Goal: Task Accomplishment & Management: Manage account settings

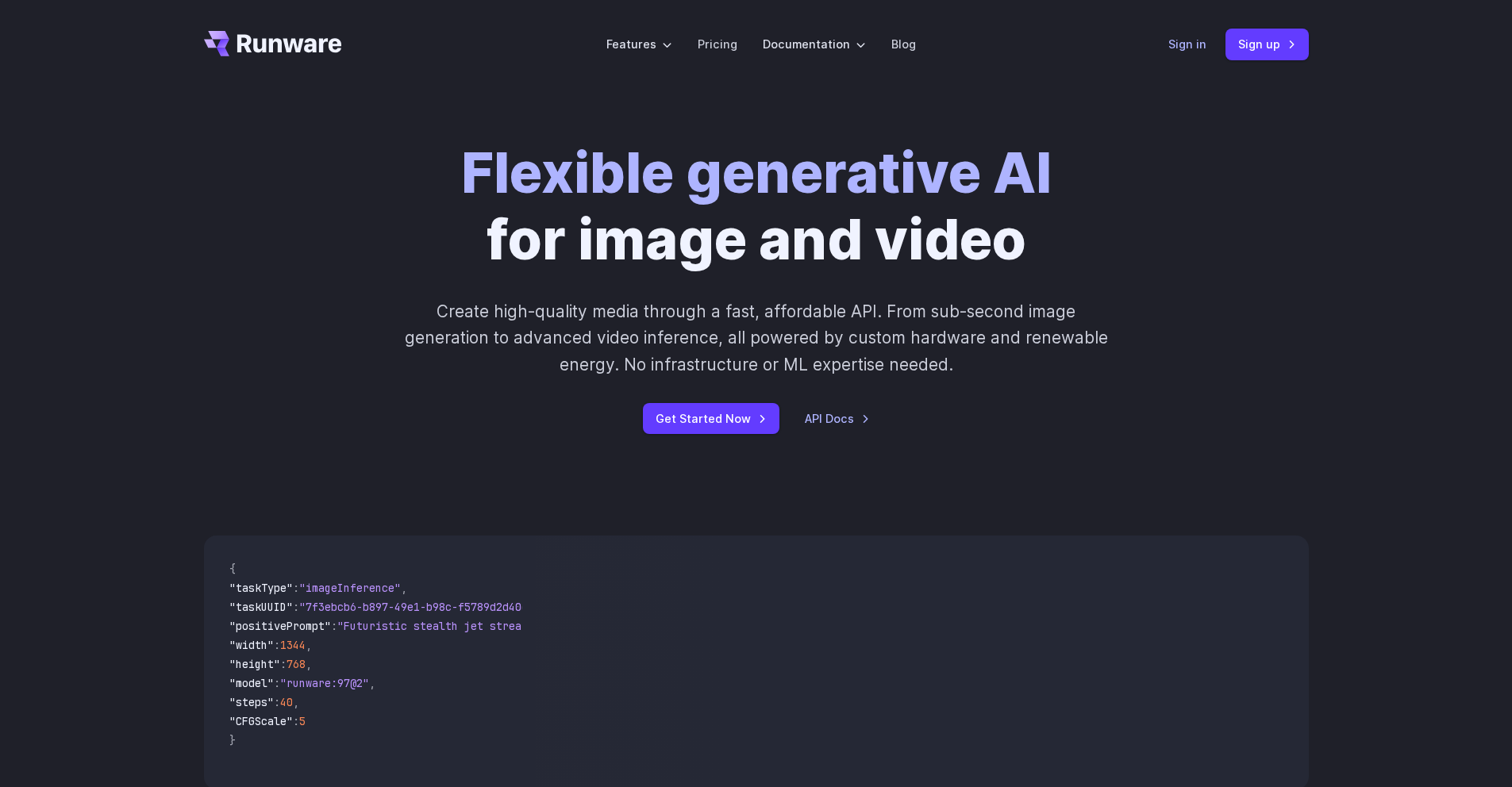
click at [1189, 45] on link "Sign in" at bounding box center [1187, 44] width 38 height 19
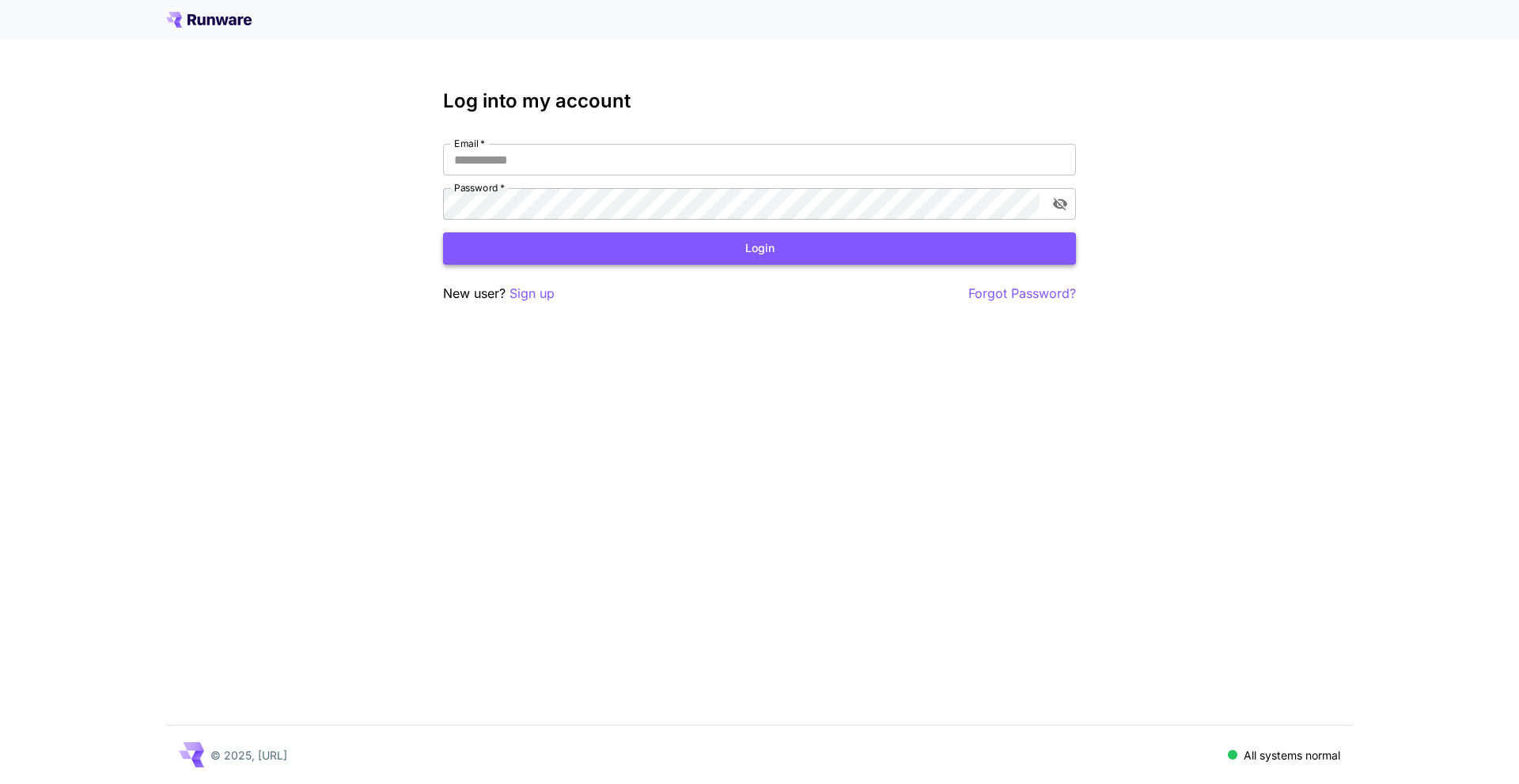
type input "**********"
click at [715, 253] on button "Login" at bounding box center [759, 248] width 633 height 32
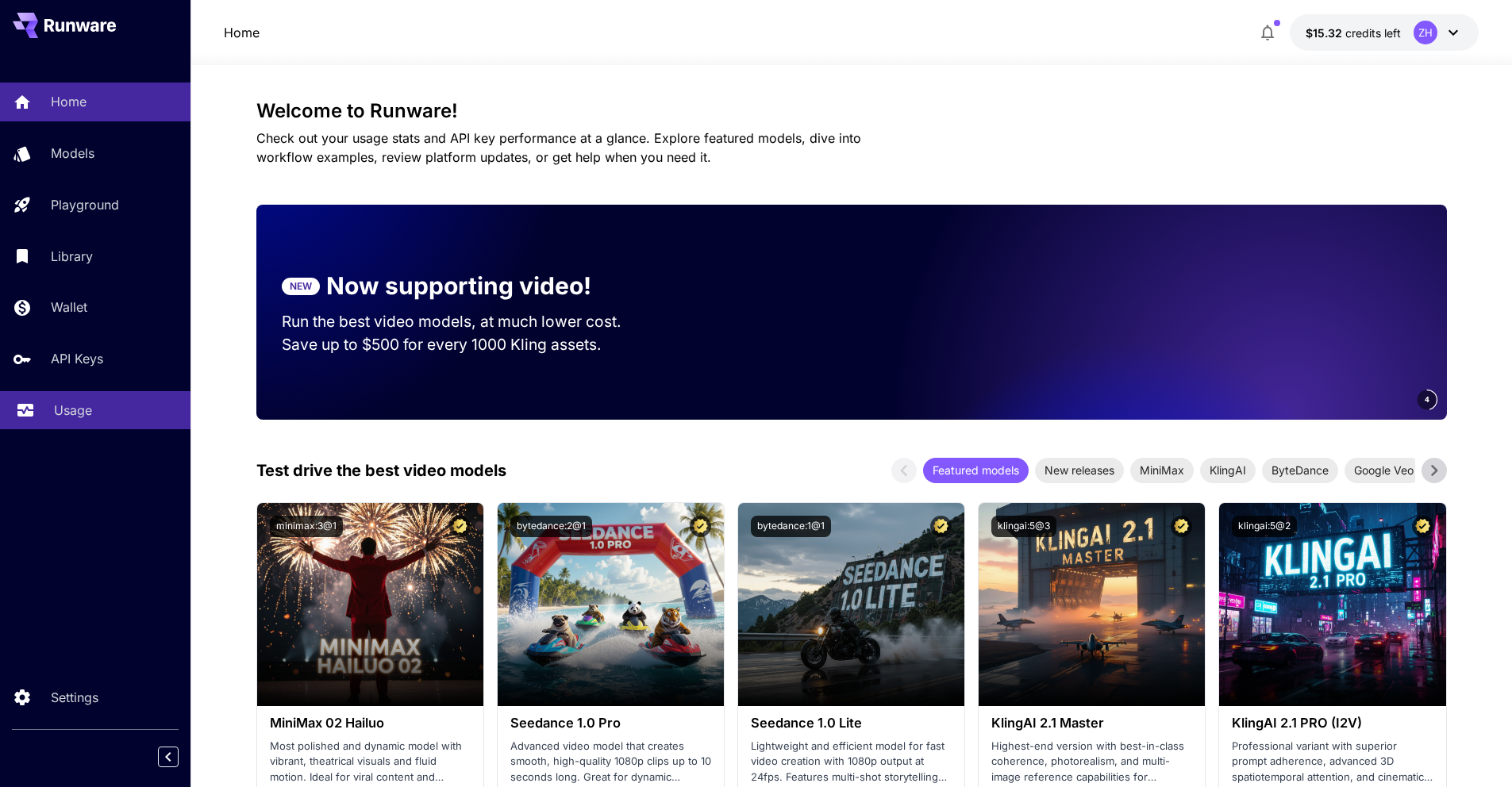
click at [51, 417] on link "Usage" at bounding box center [95, 411] width 190 height 39
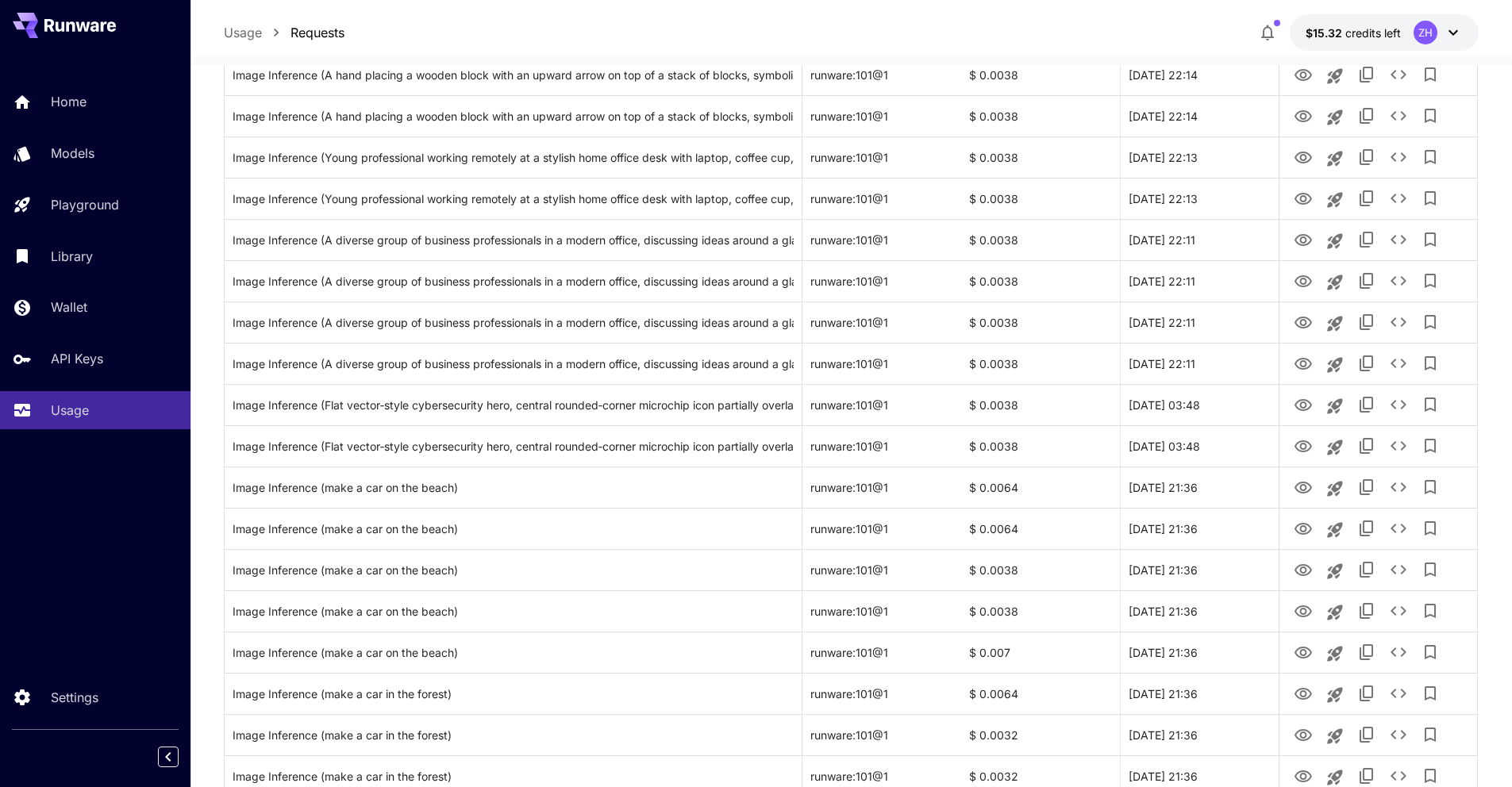
scroll to position [697, 0]
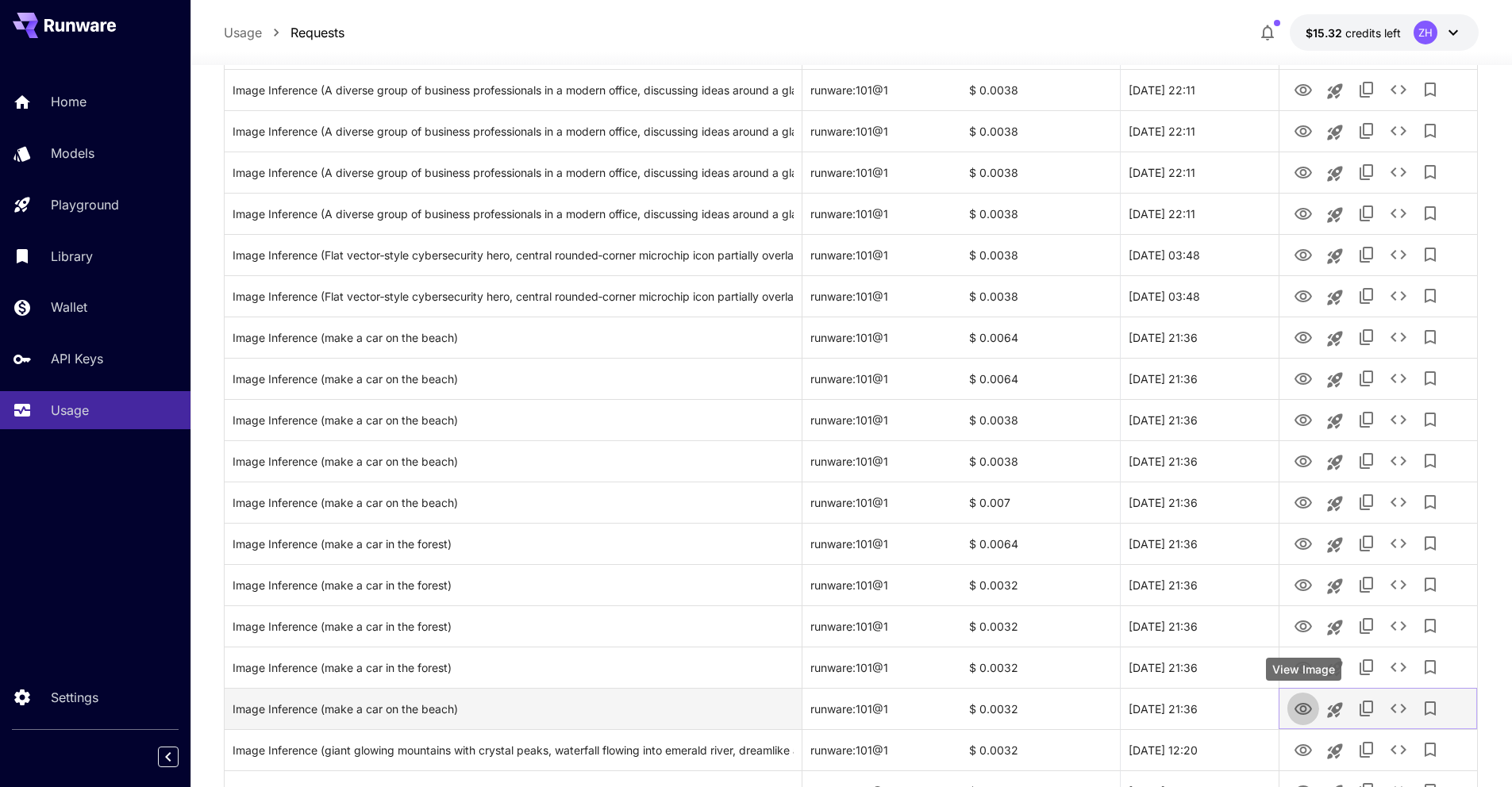
click at [1300, 702] on icon "View Image" at bounding box center [1304, 710] width 20 height 20
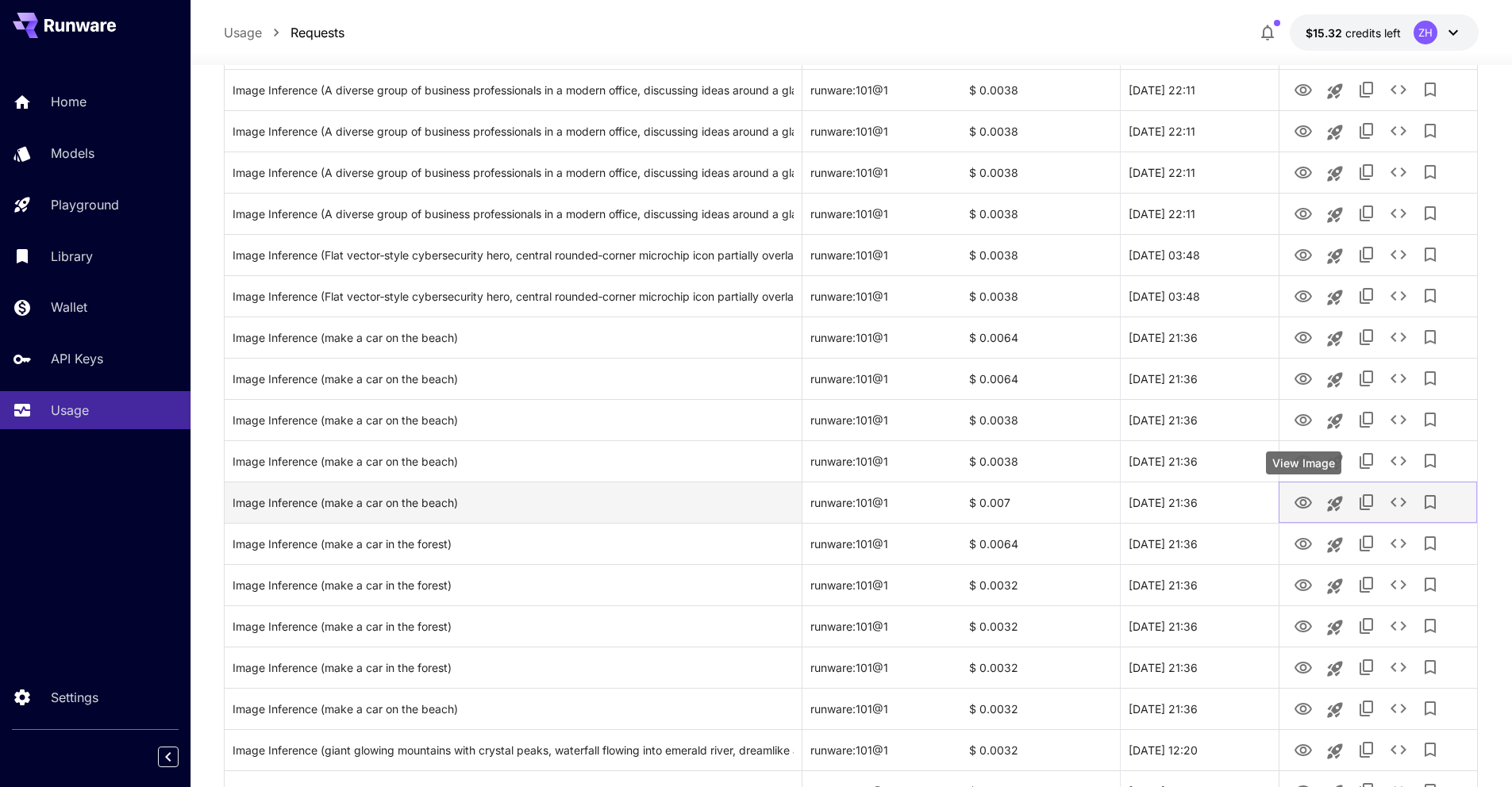
click at [1310, 500] on icon "View Image" at bounding box center [1304, 503] width 18 height 12
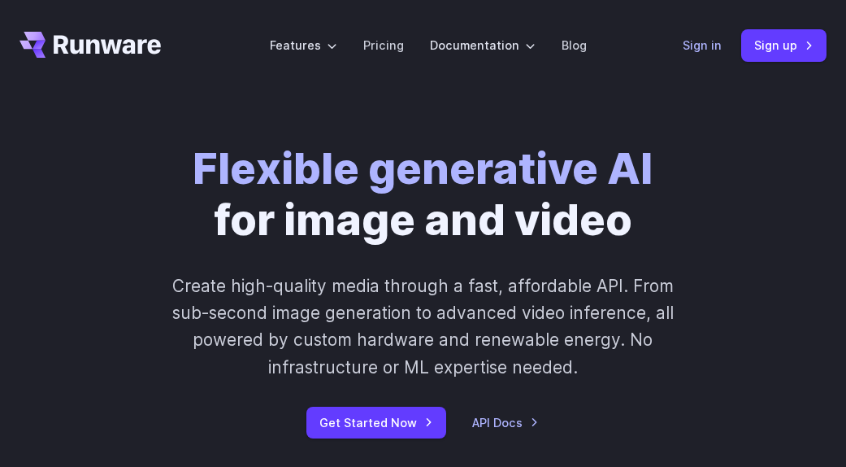
click at [693, 42] on link "Sign in" at bounding box center [702, 45] width 39 height 19
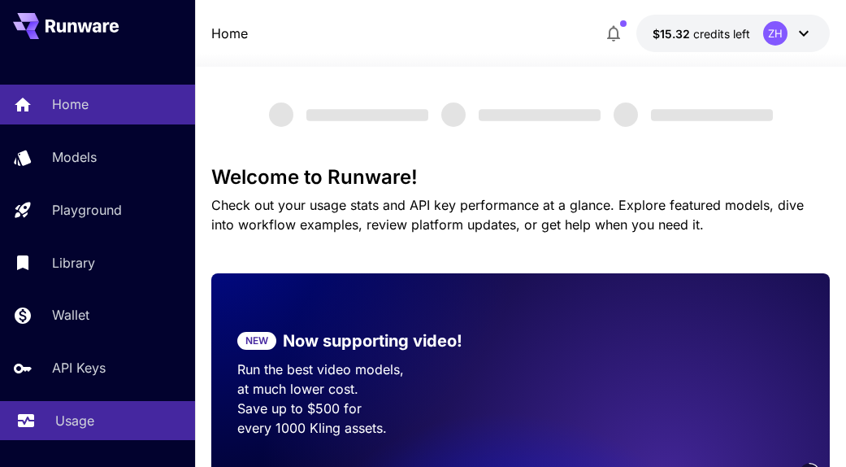
click at [64, 432] on link "Usage" at bounding box center [97, 421] width 195 height 40
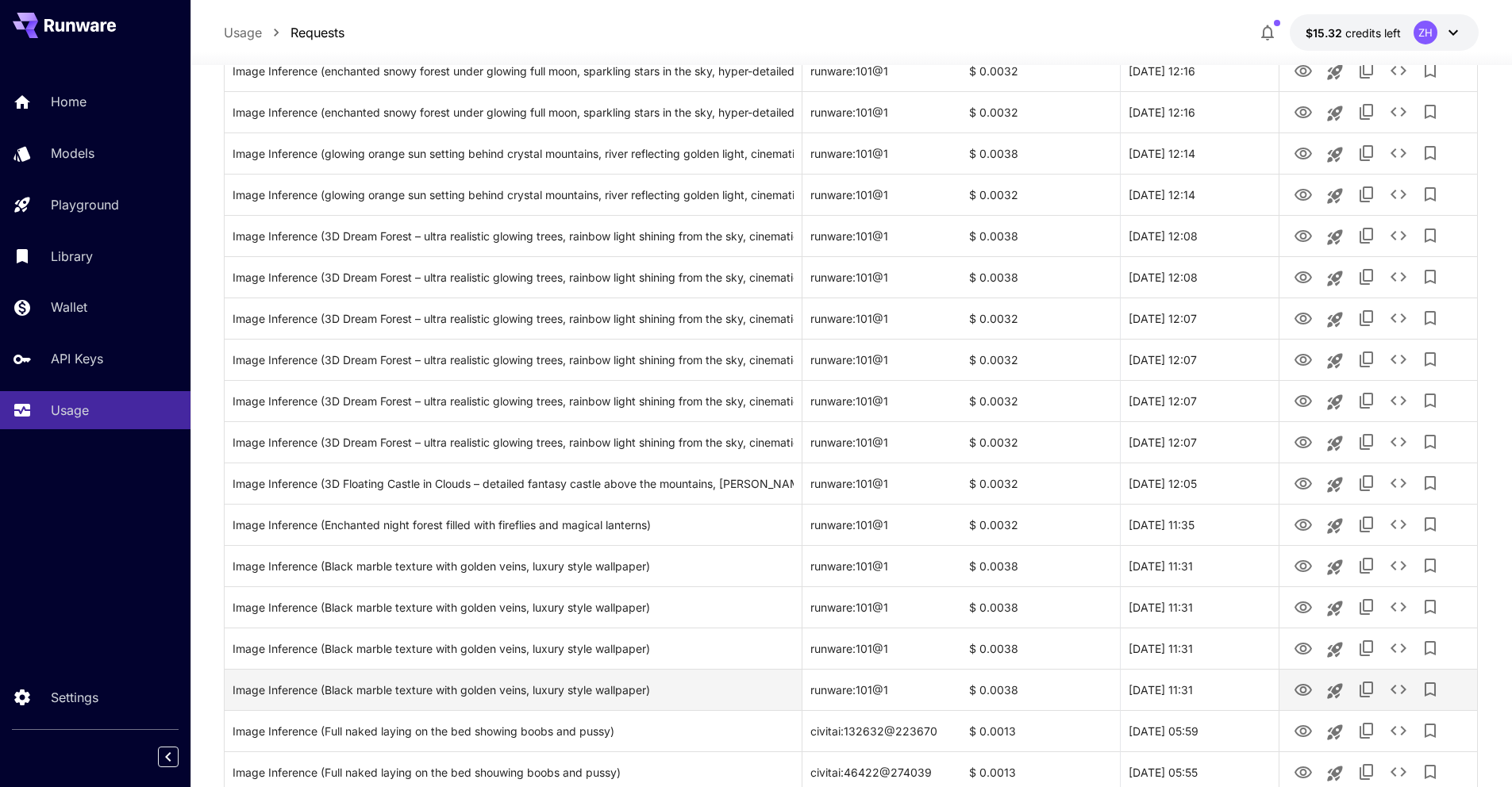
scroll to position [1678, 0]
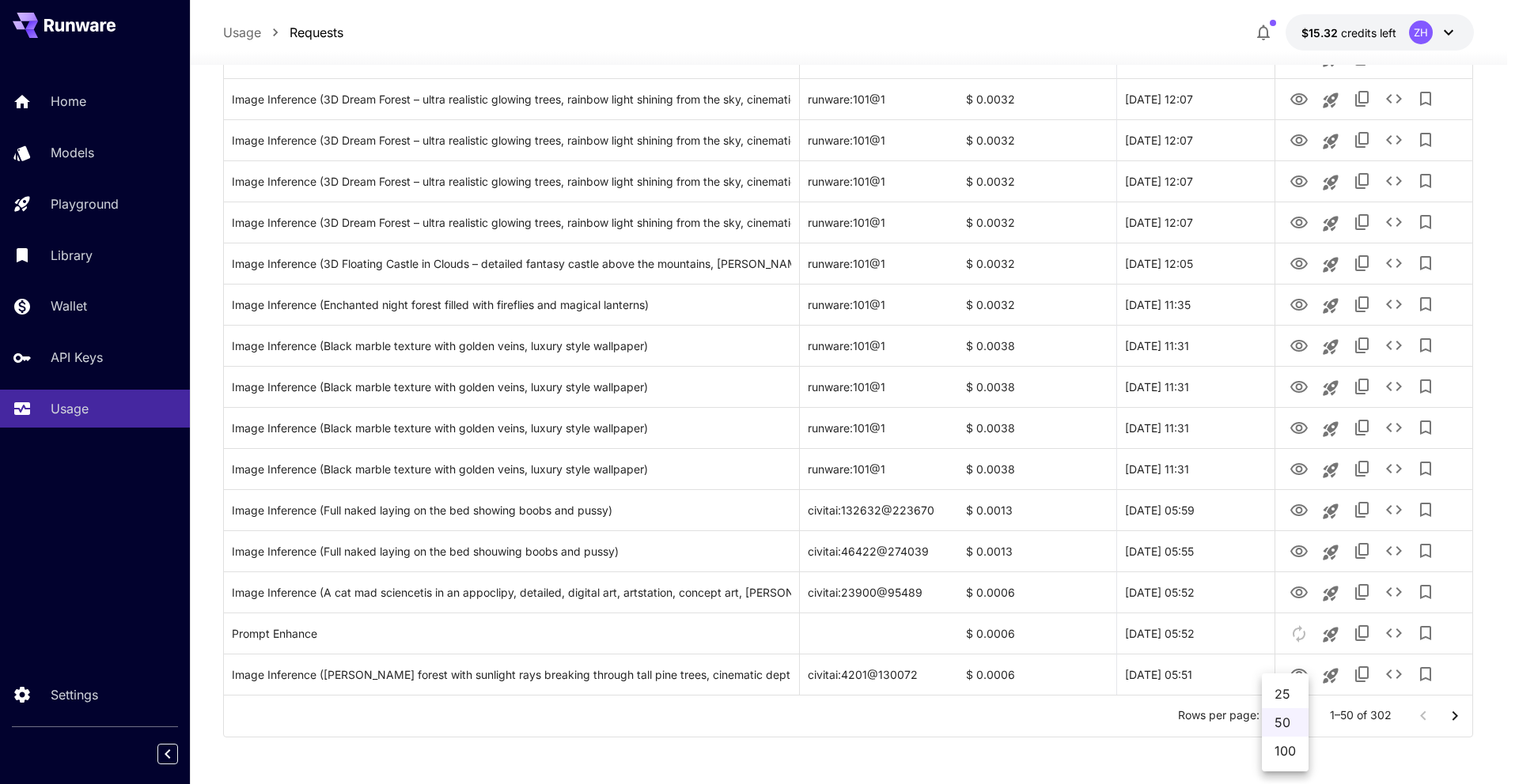
click at [822, 442] on li "100" at bounding box center [1284, 751] width 47 height 28
type input "***"
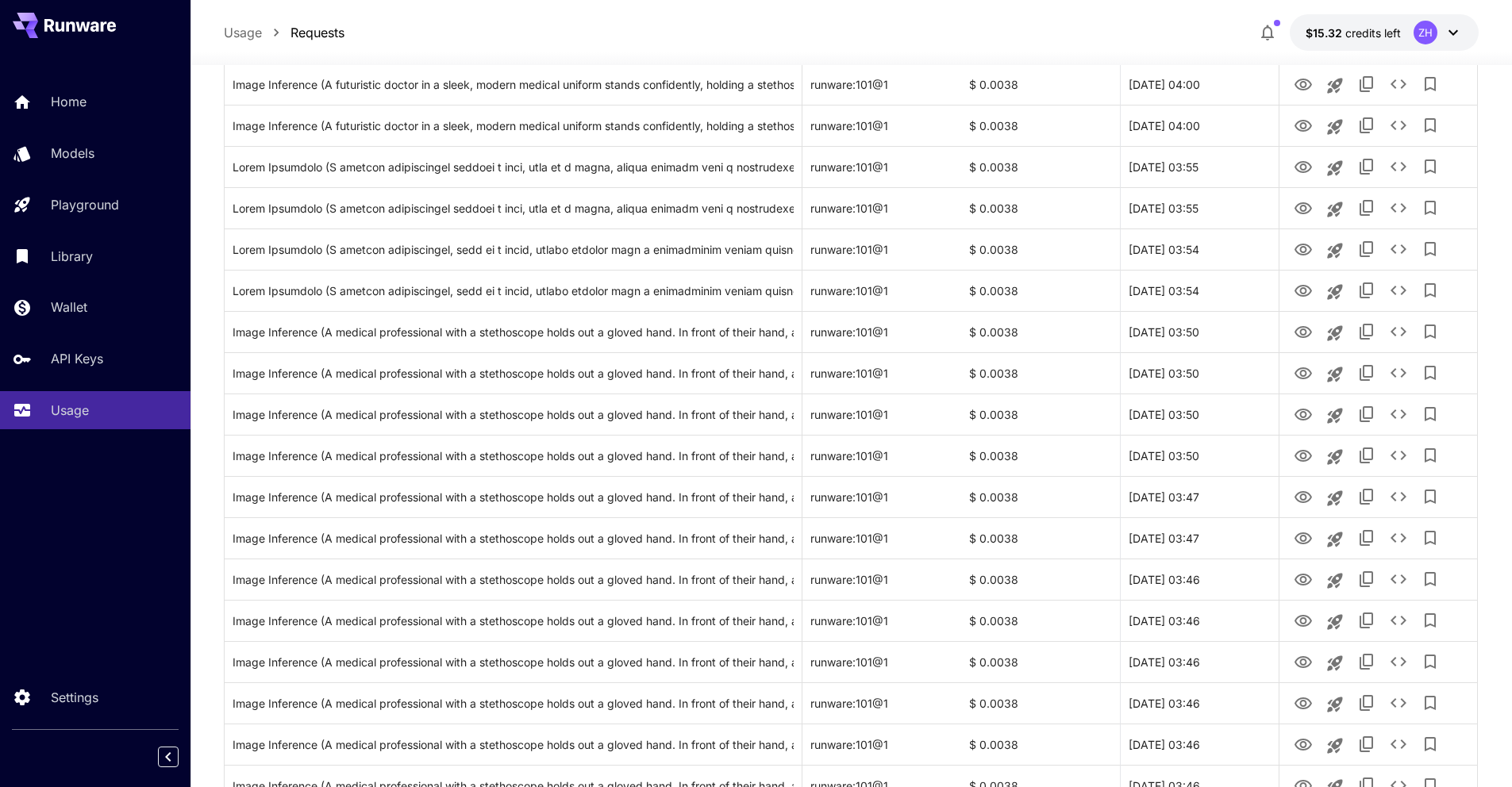
scroll to position [3742, 0]
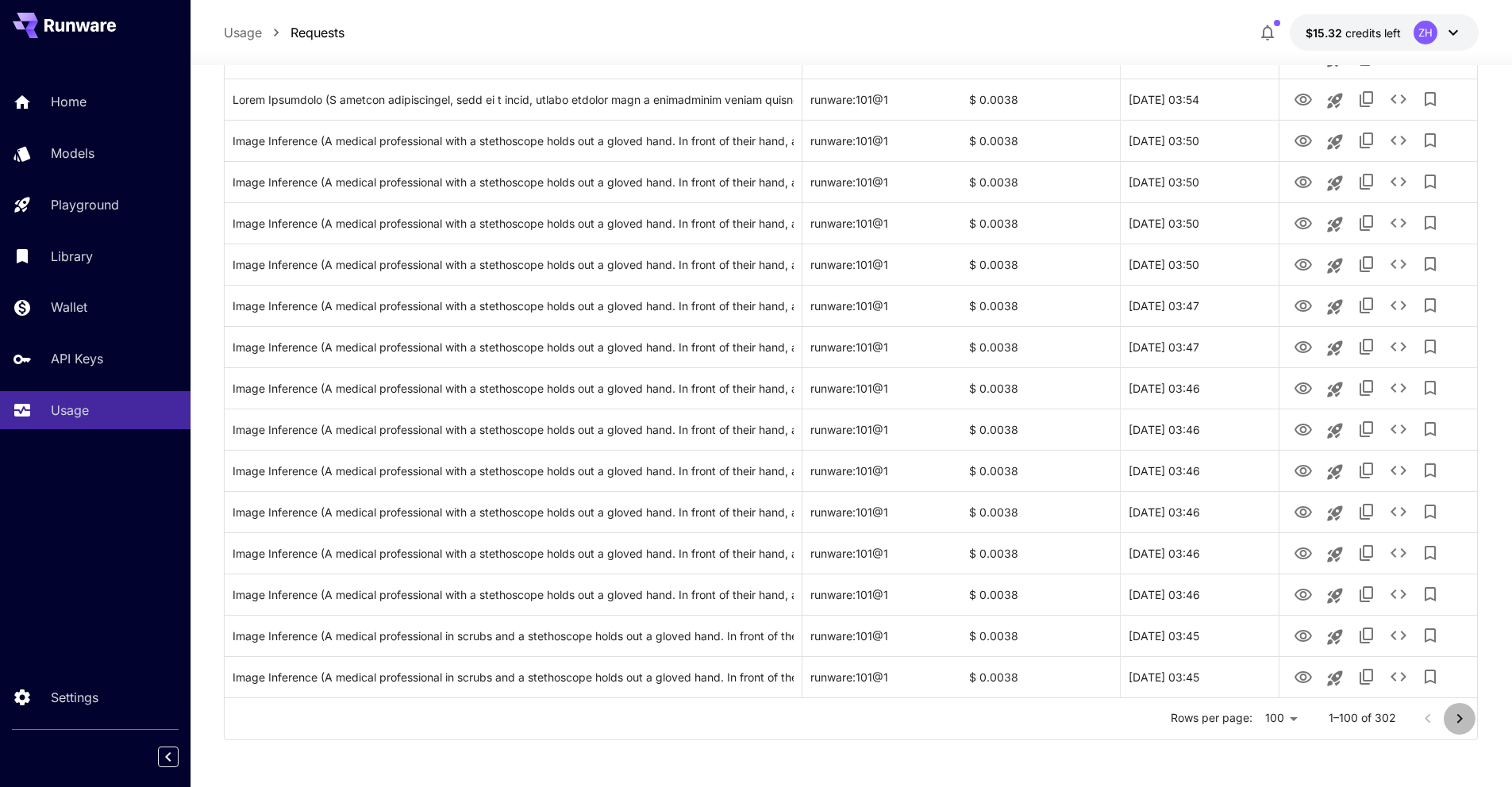
click at [825, 443] on icon "Go to next page" at bounding box center [1460, 720] width 20 height 20
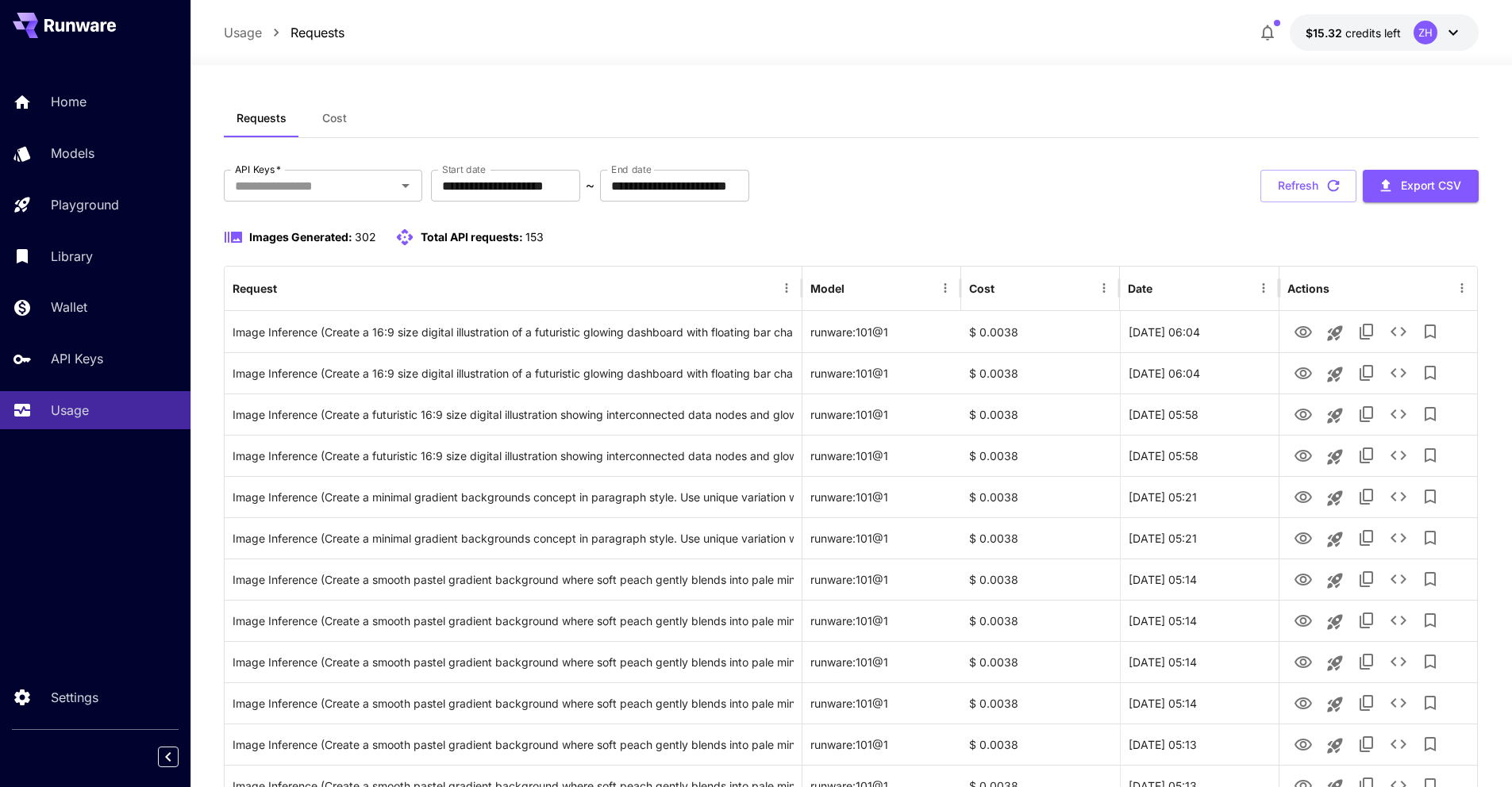
scroll to position [0, 0]
click at [310, 179] on input "API Keys   *" at bounding box center [310, 186] width 163 height 22
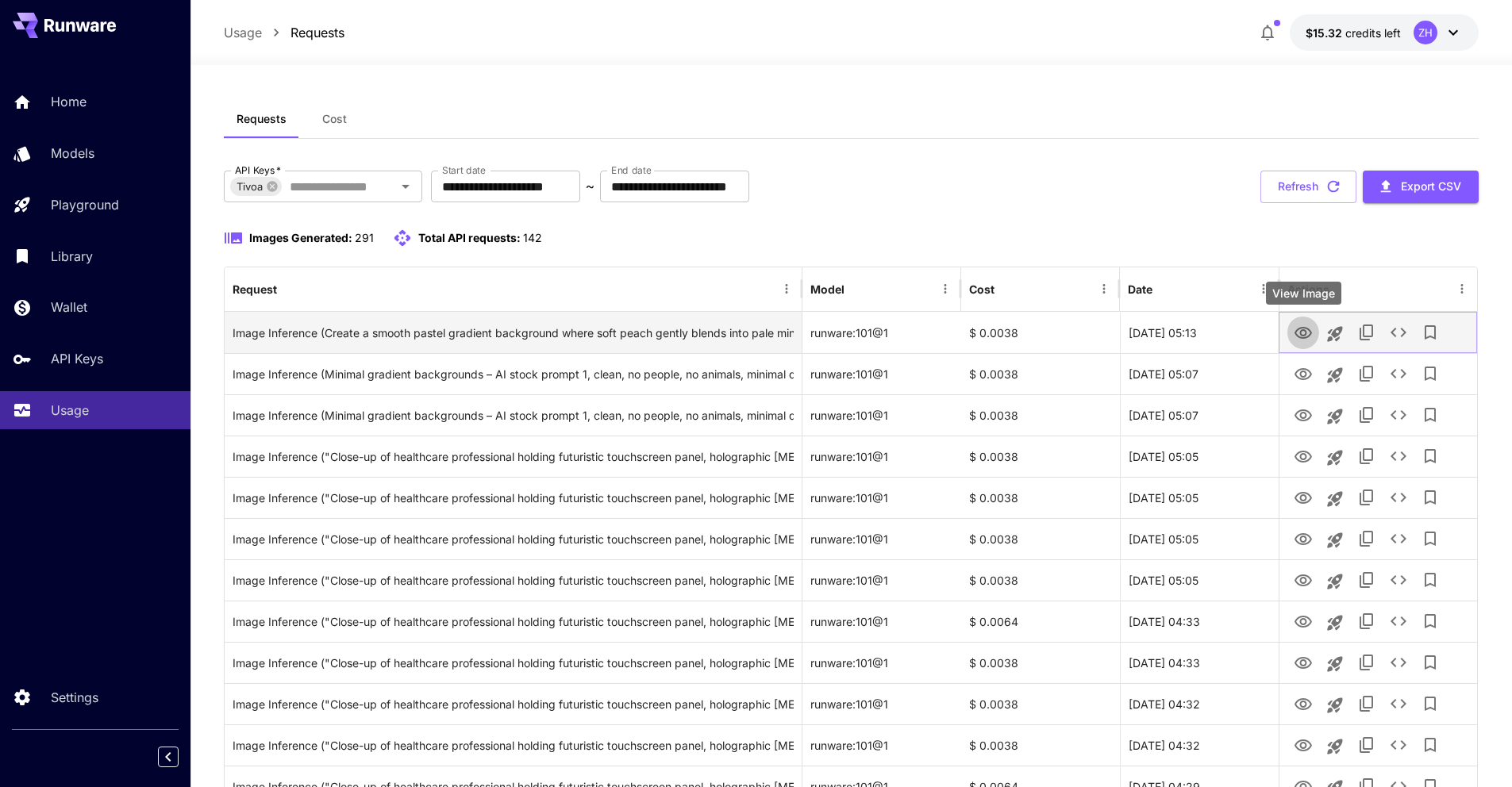
click at [825, 339] on icon "View Image" at bounding box center [1304, 334] width 20 height 20
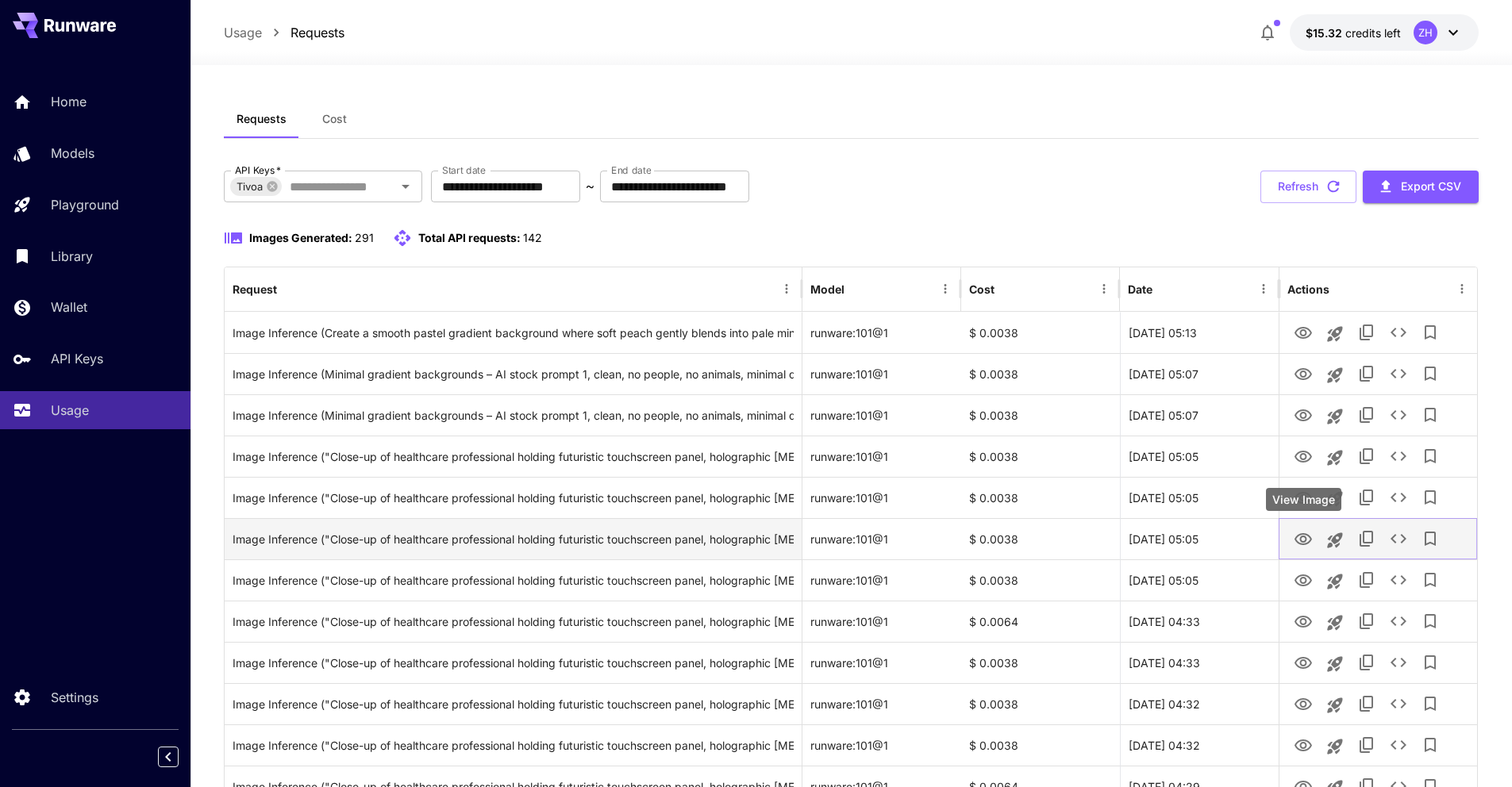
click at [825, 443] on icon "View Image" at bounding box center [1304, 540] width 20 height 20
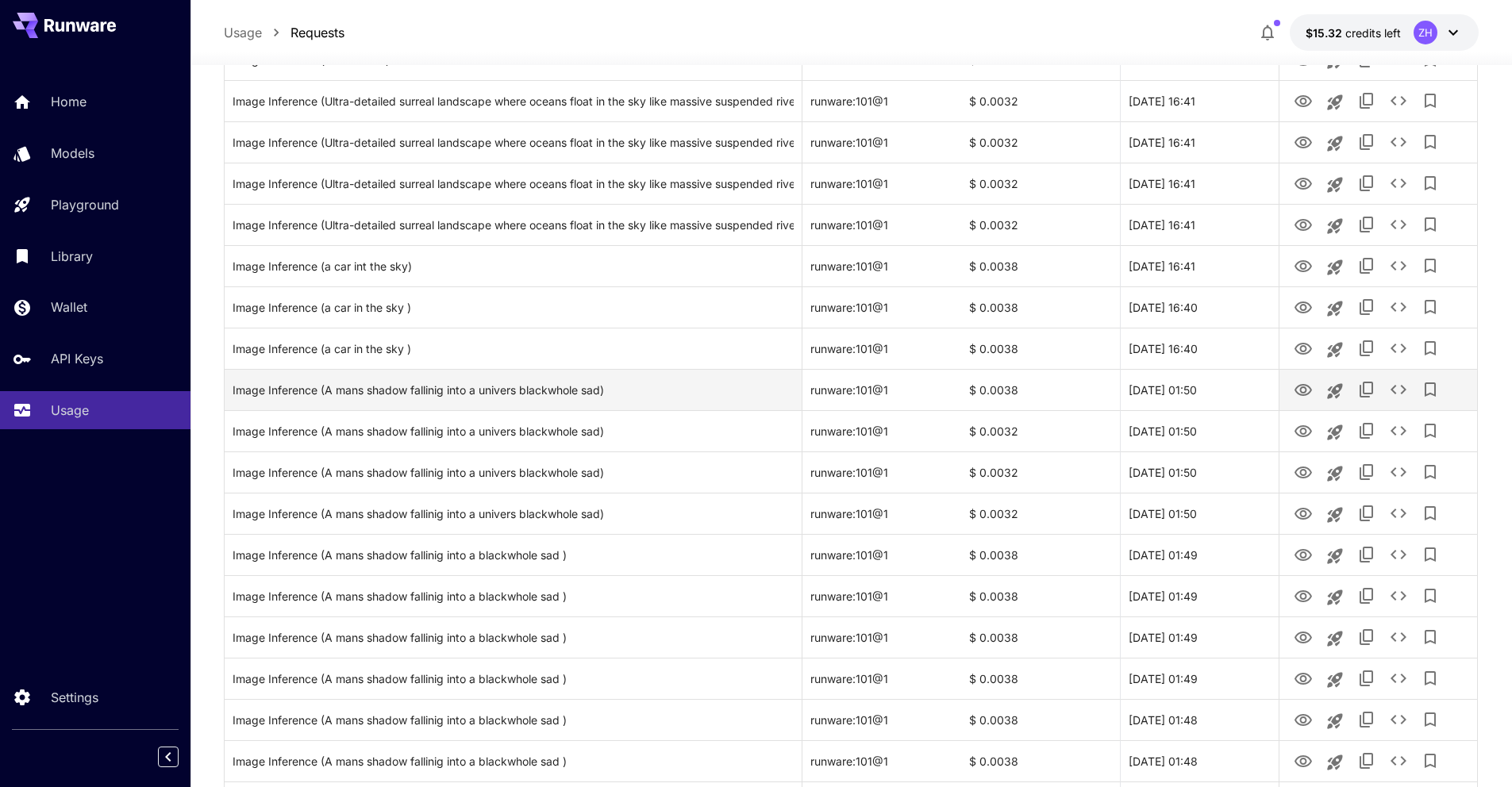
scroll to position [3370, 0]
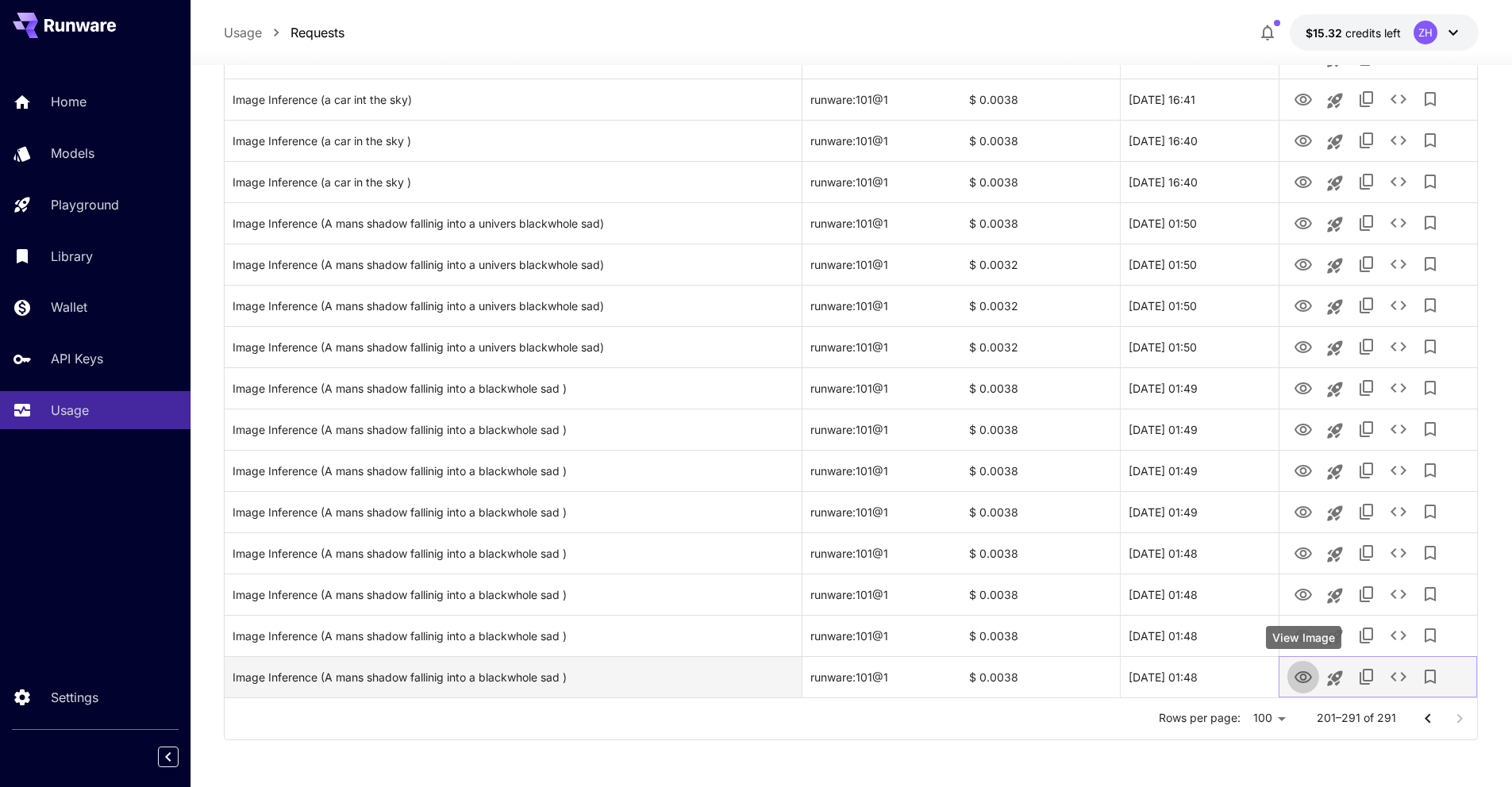
click at [825, 443] on icon "View Image" at bounding box center [1304, 678] width 18 height 12
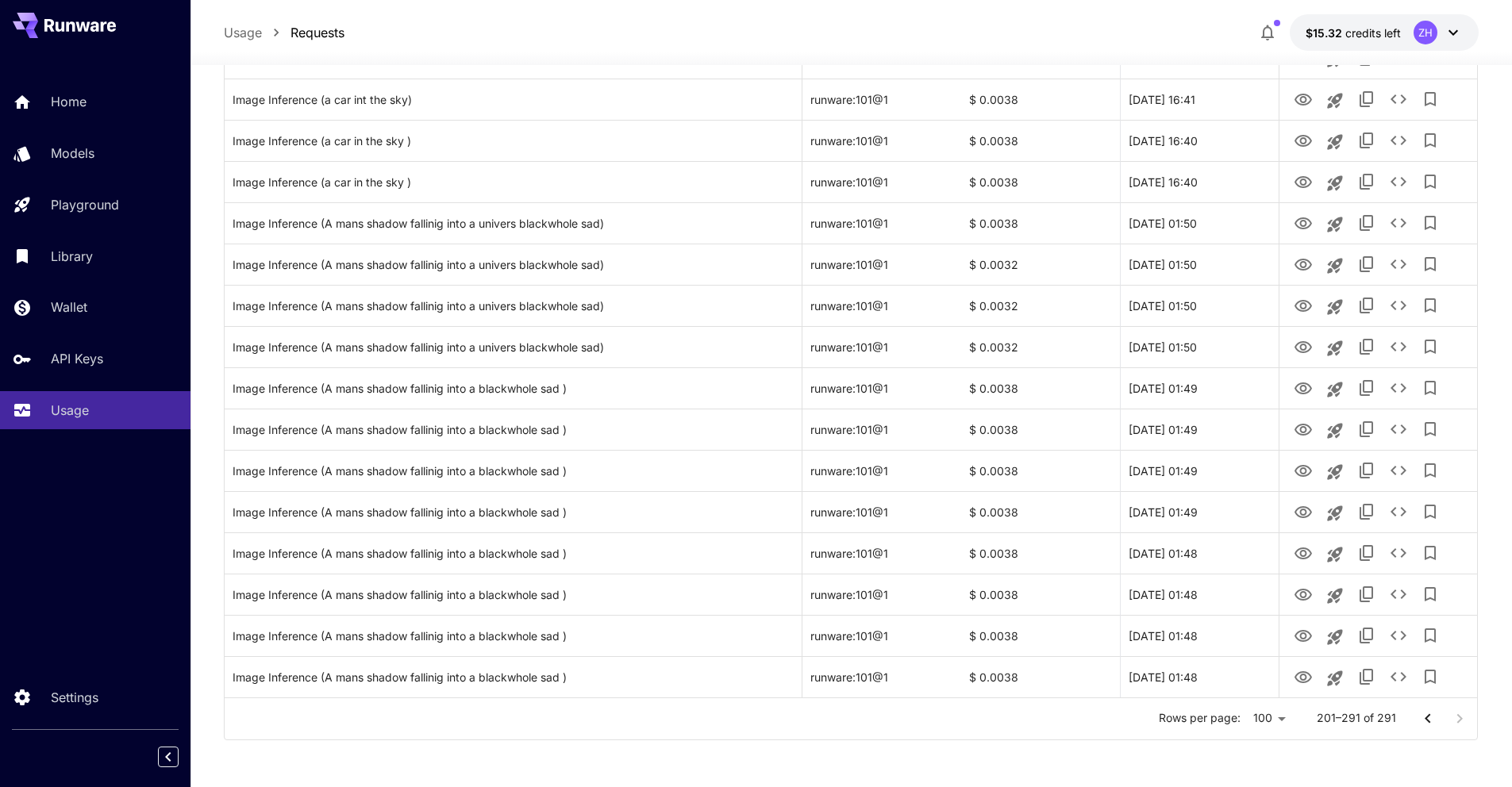
click at [825, 443] on div at bounding box center [1444, 719] width 63 height 32
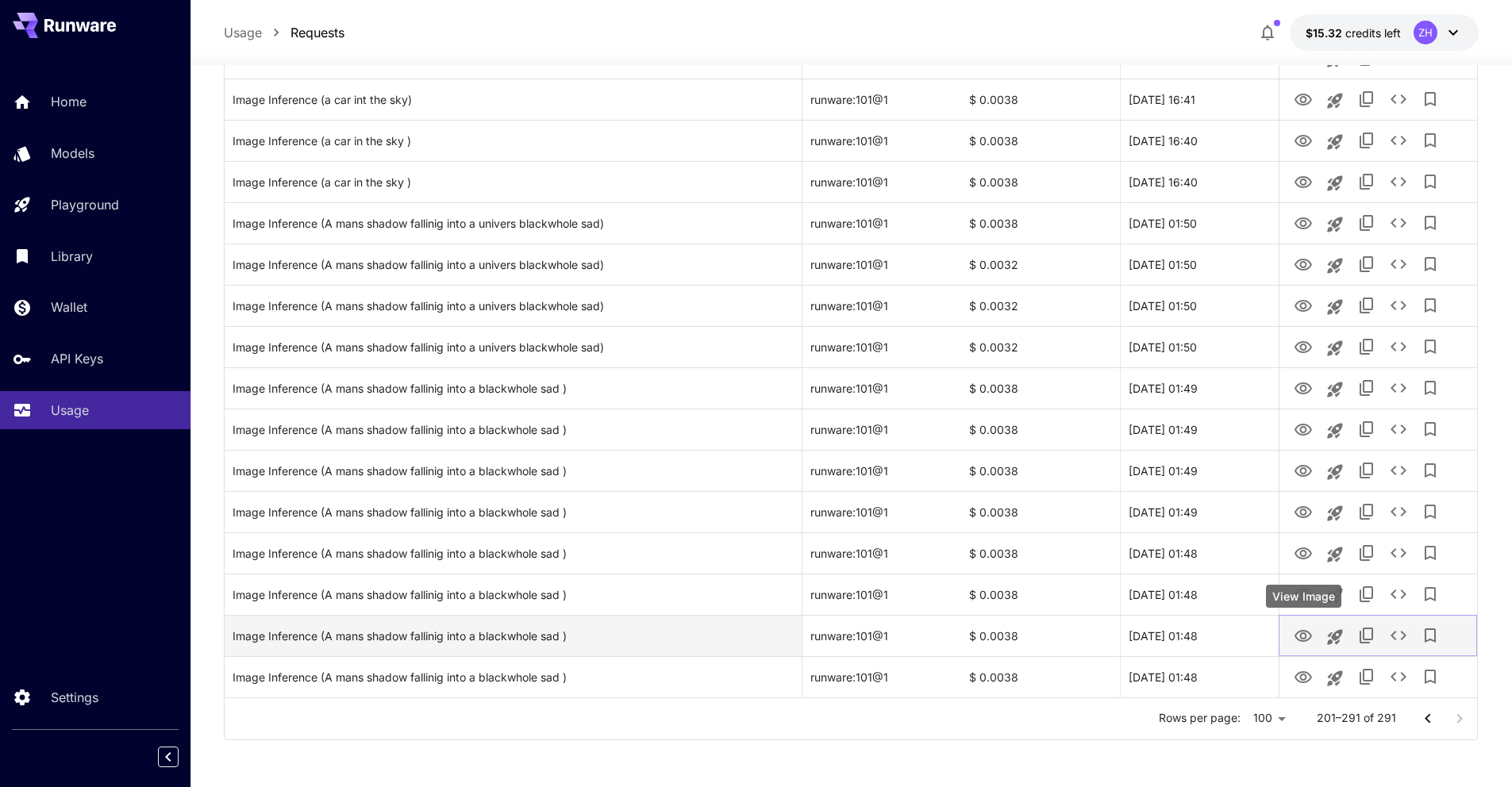
click at [825, 443] on button "View Image" at bounding box center [1303, 635] width 32 height 32
click at [825, 443] on icon "View Image" at bounding box center [1304, 636] width 18 height 12
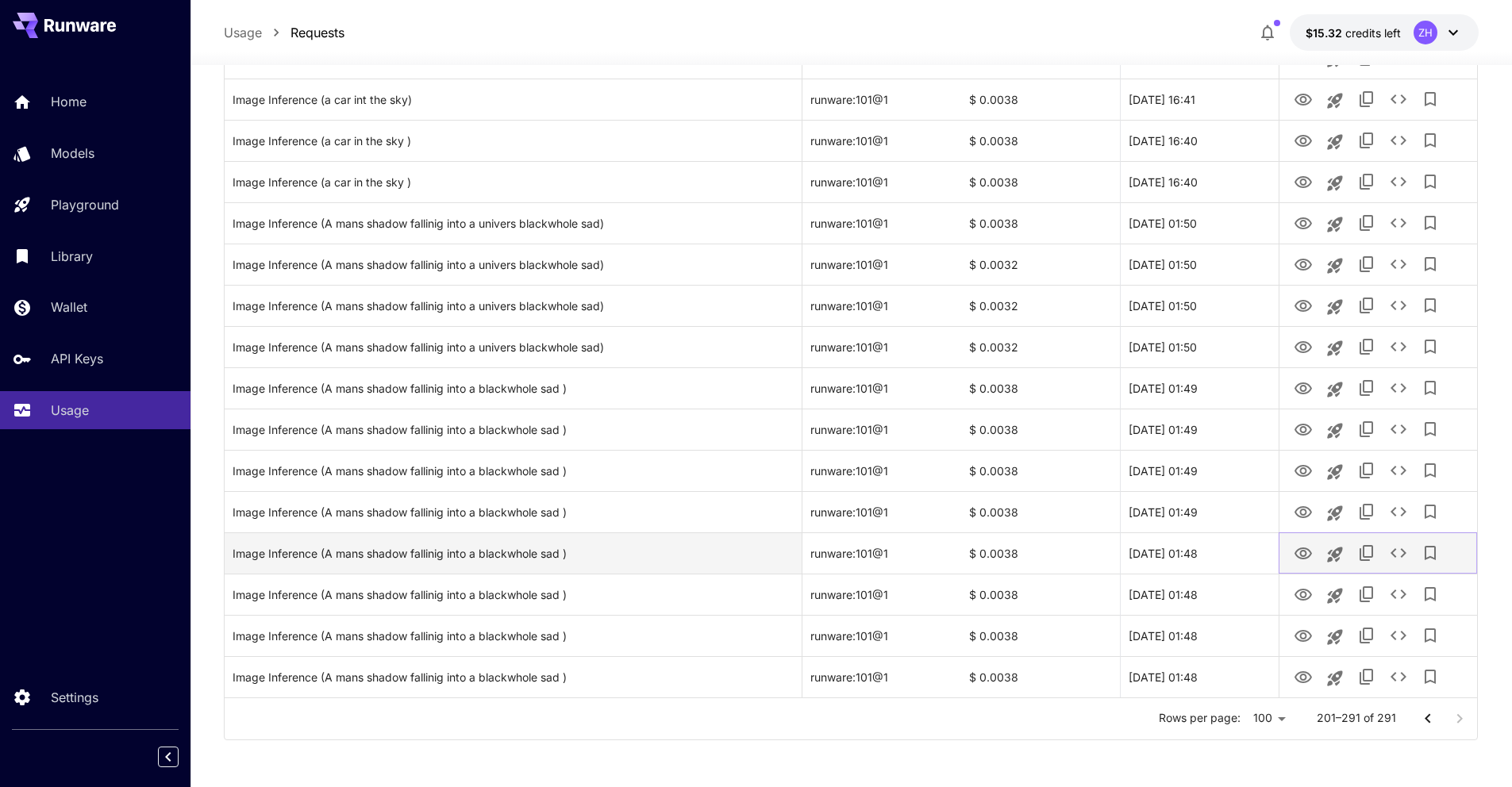
click at [825, 443] on icon "View Image" at bounding box center [1304, 554] width 18 height 12
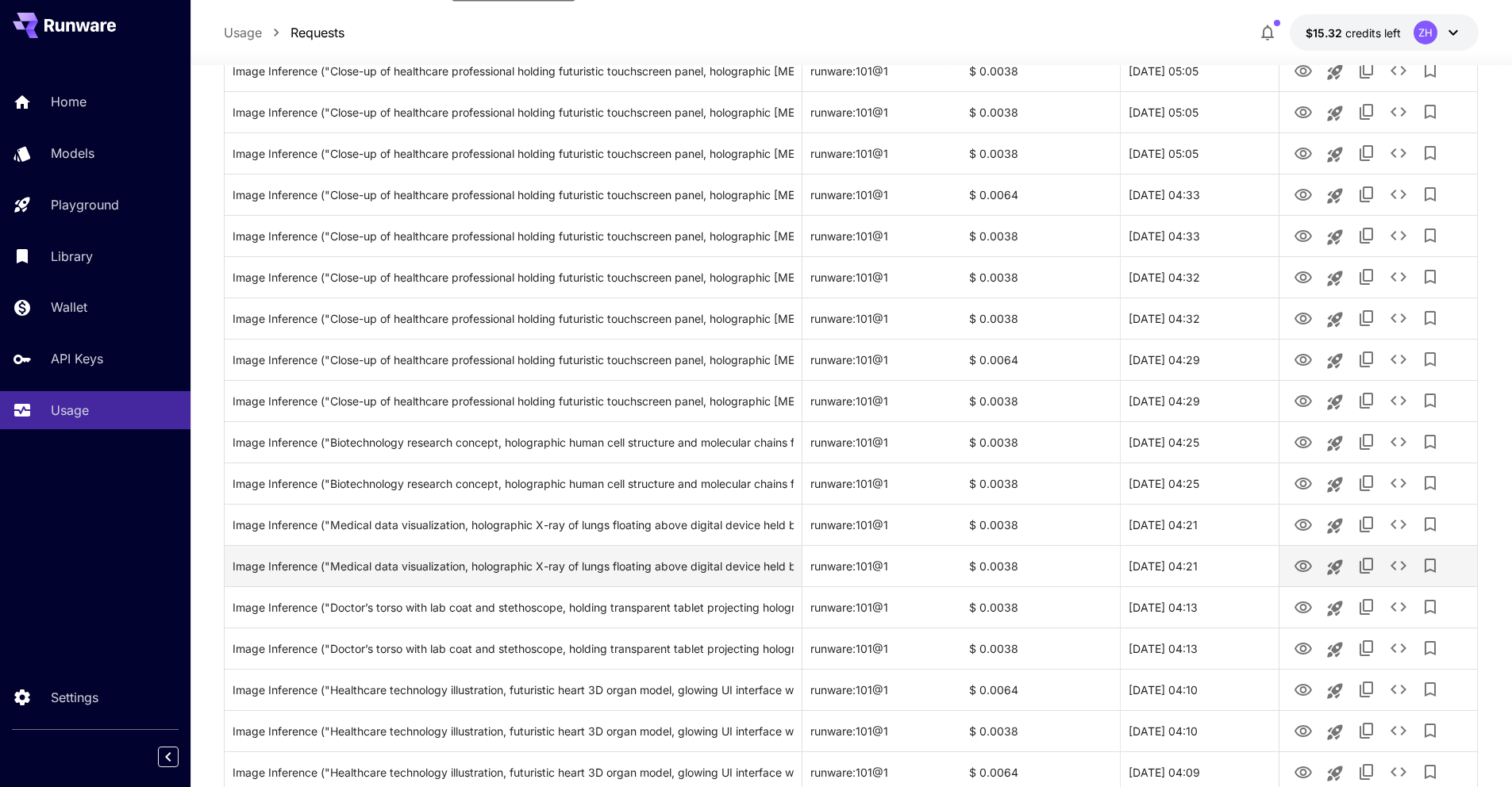
scroll to position [0, 0]
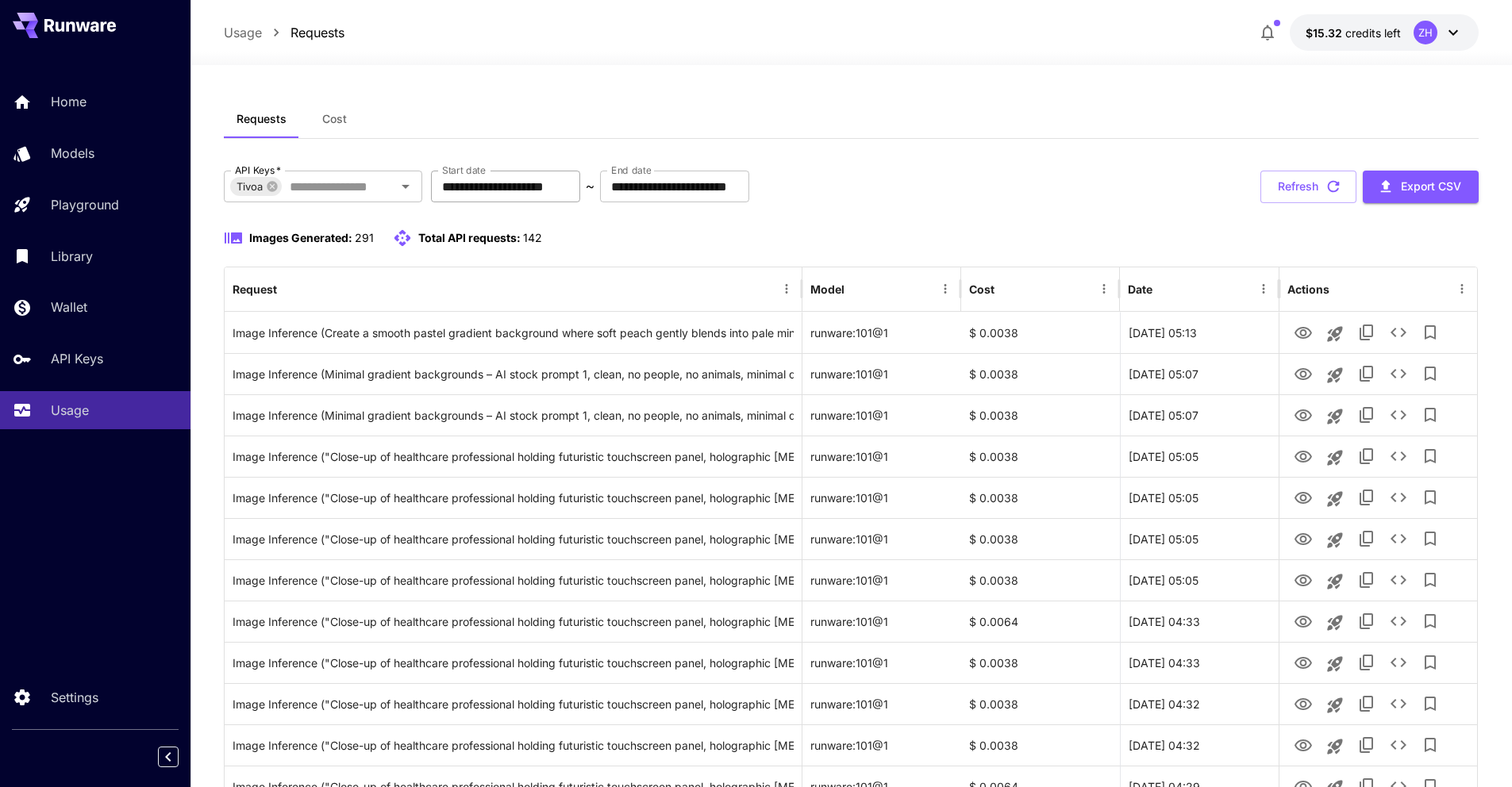
click at [499, 193] on input "**********" at bounding box center [505, 186] width 149 height 32
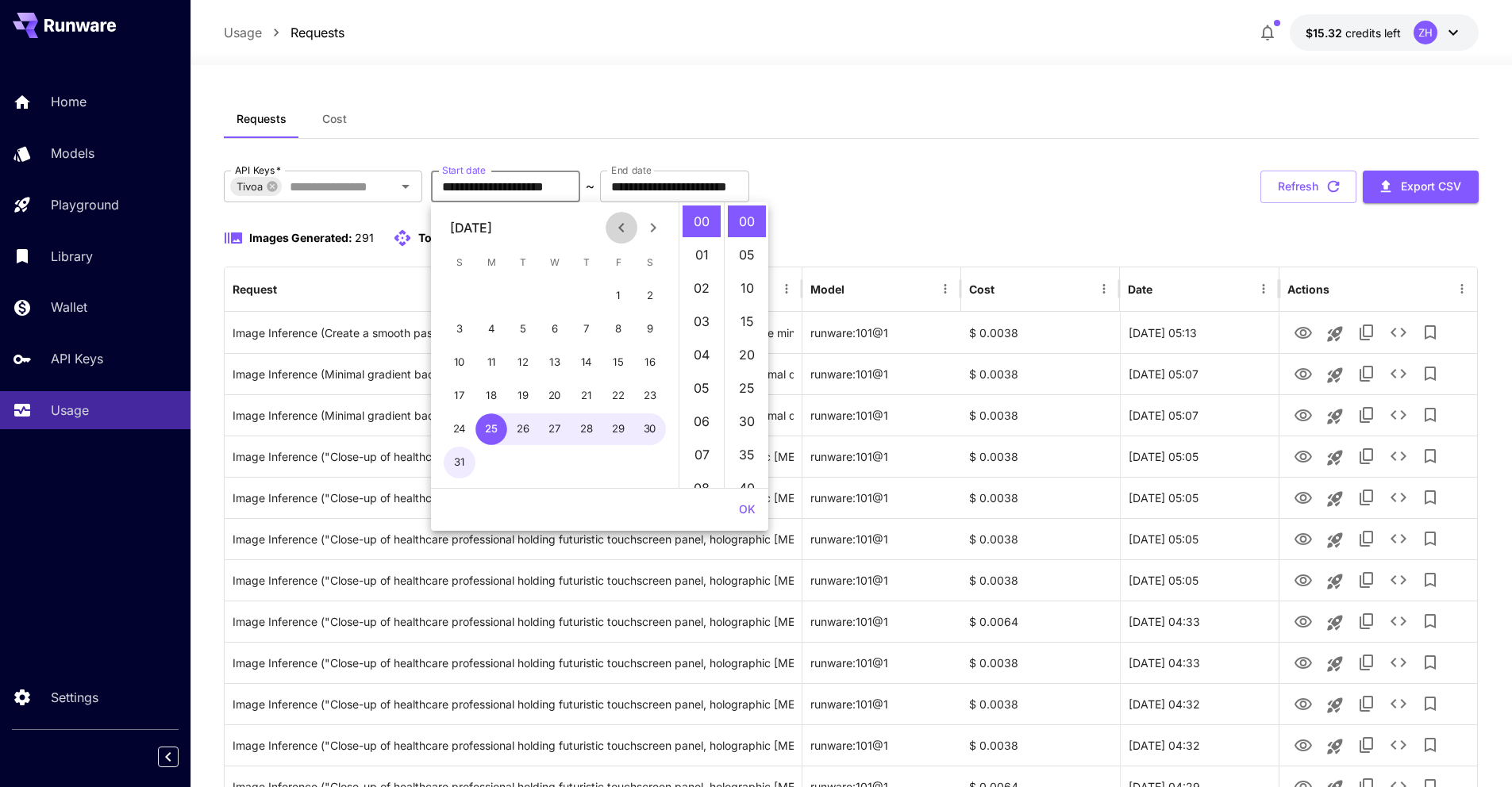
click at [617, 226] on icon "Previous month" at bounding box center [622, 228] width 20 height 20
click at [531, 298] on button "1" at bounding box center [523, 296] width 32 height 32
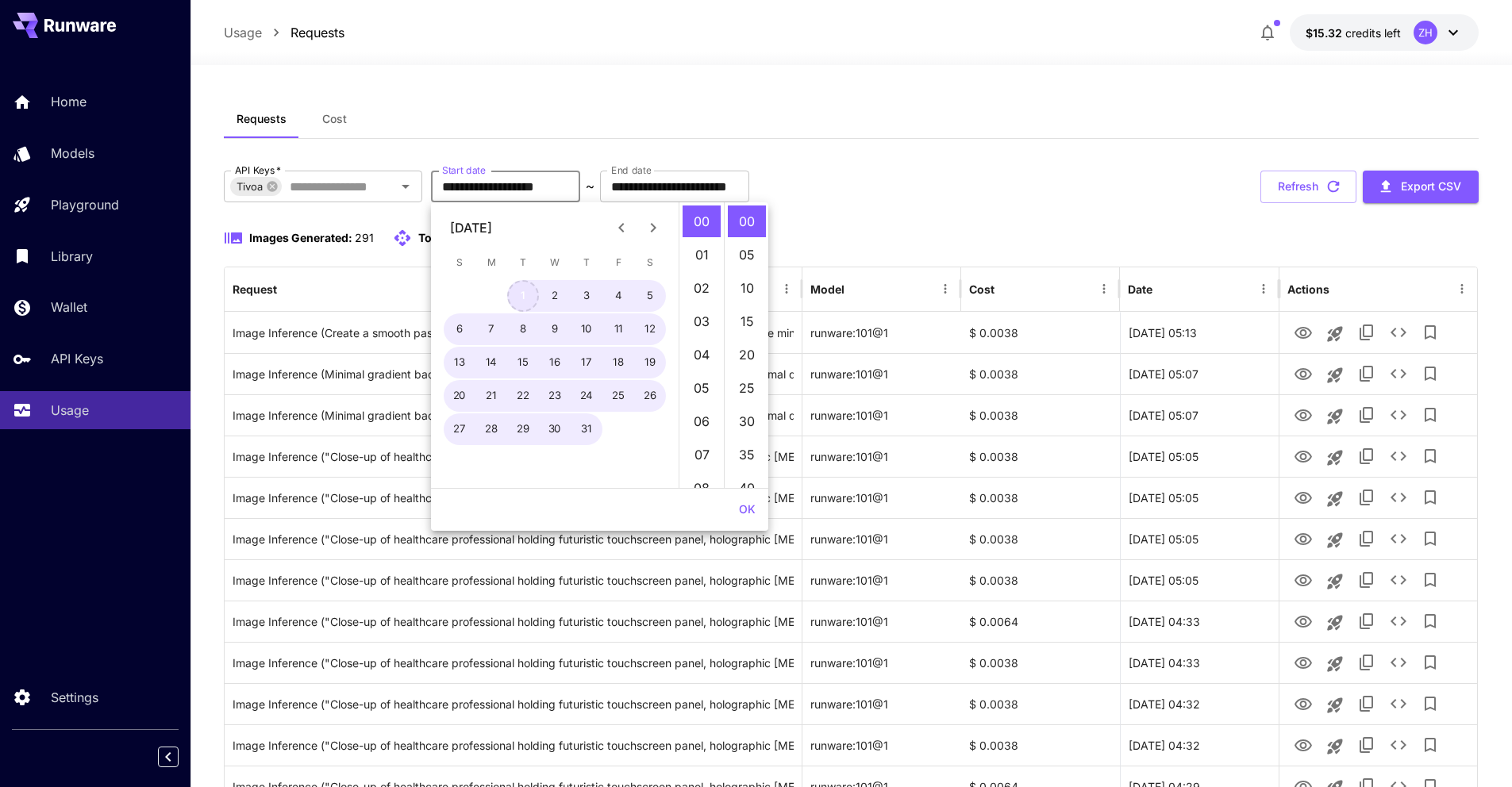
type input "**********"
click at [659, 228] on icon "Next month" at bounding box center [653, 228] width 20 height 20
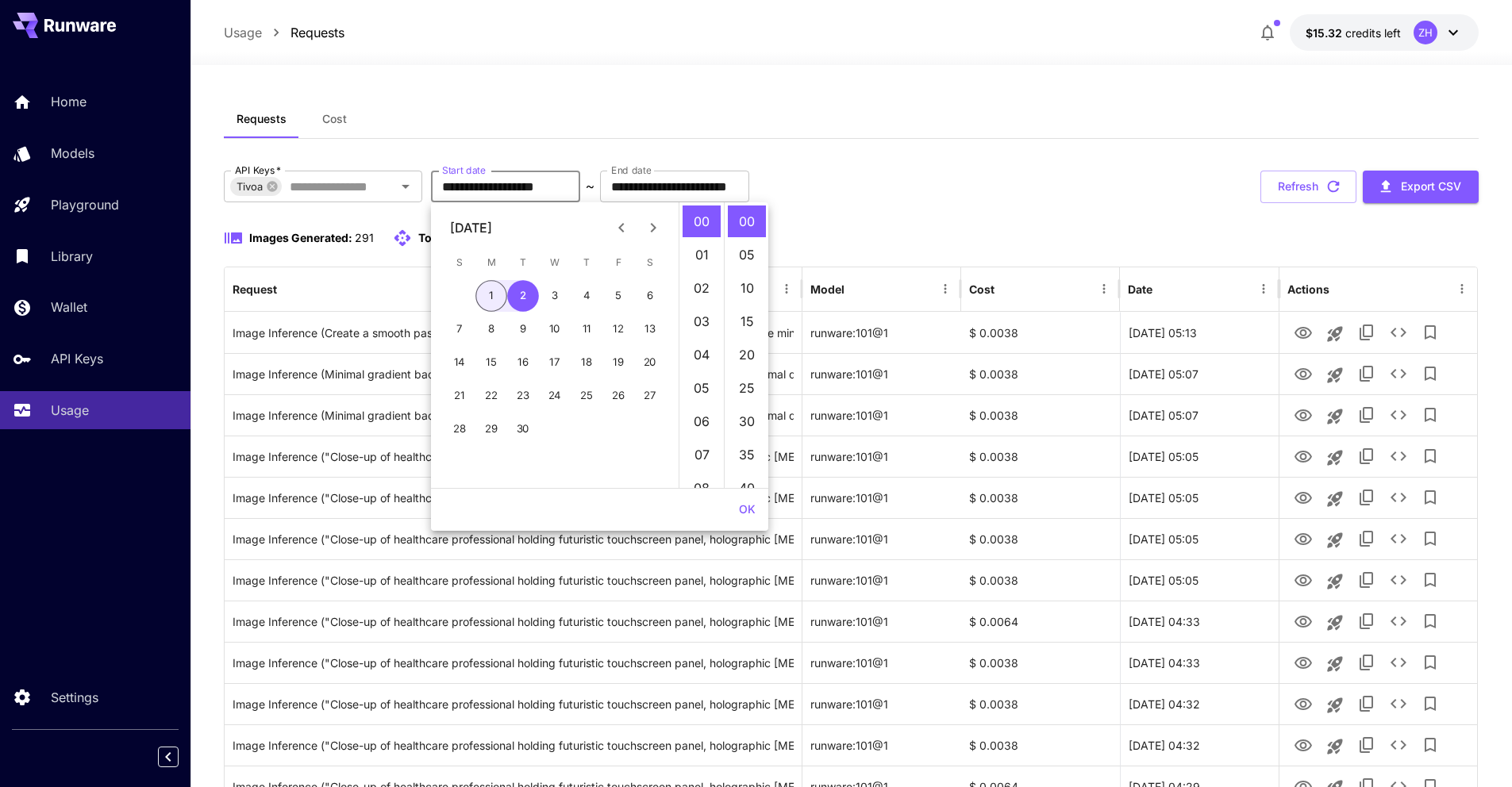
click at [751, 443] on button "OK" at bounding box center [747, 510] width 29 height 29
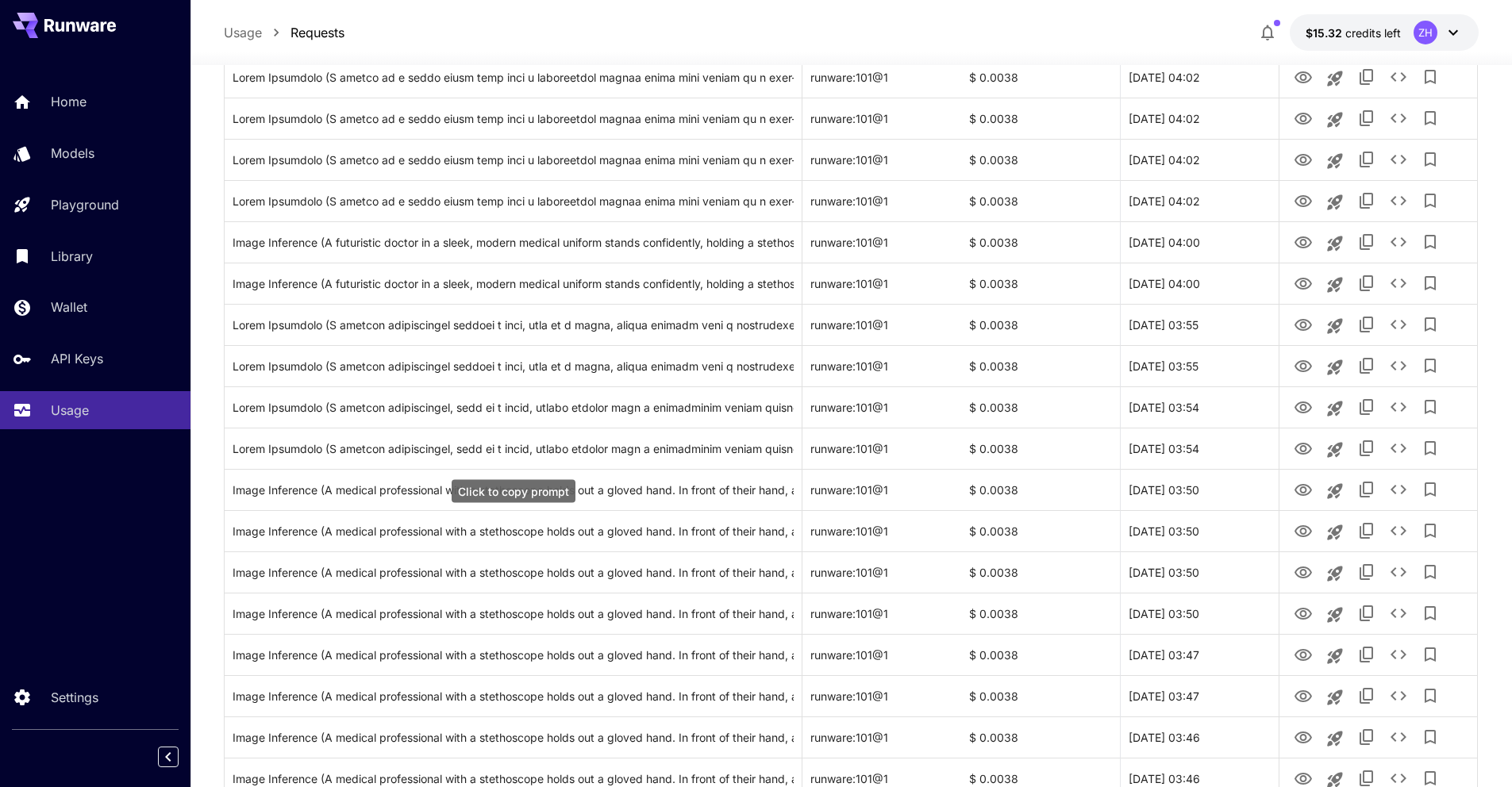
scroll to position [3742, 0]
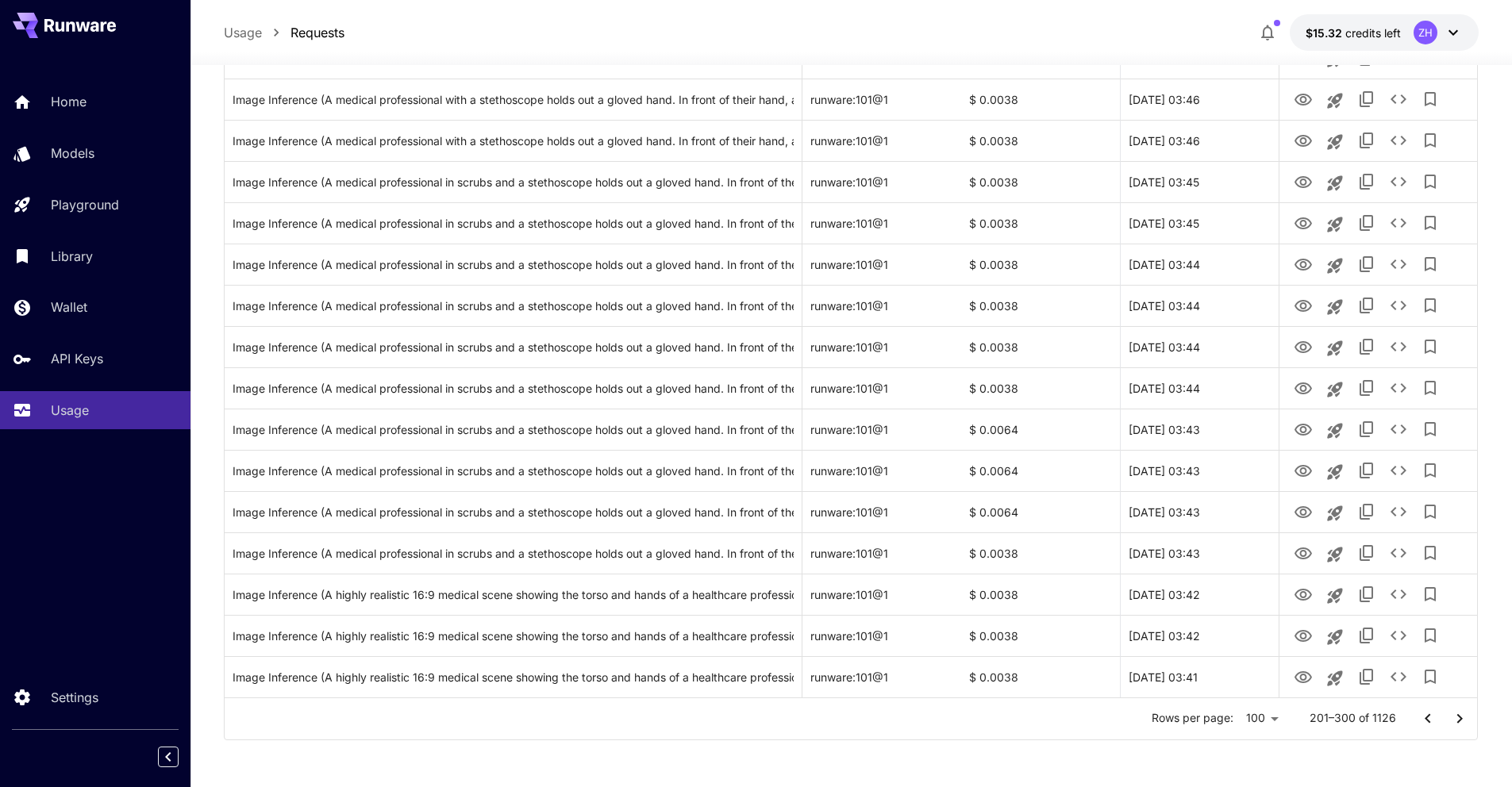
click at [825, 443] on icon "Go to next page" at bounding box center [1460, 720] width 20 height 20
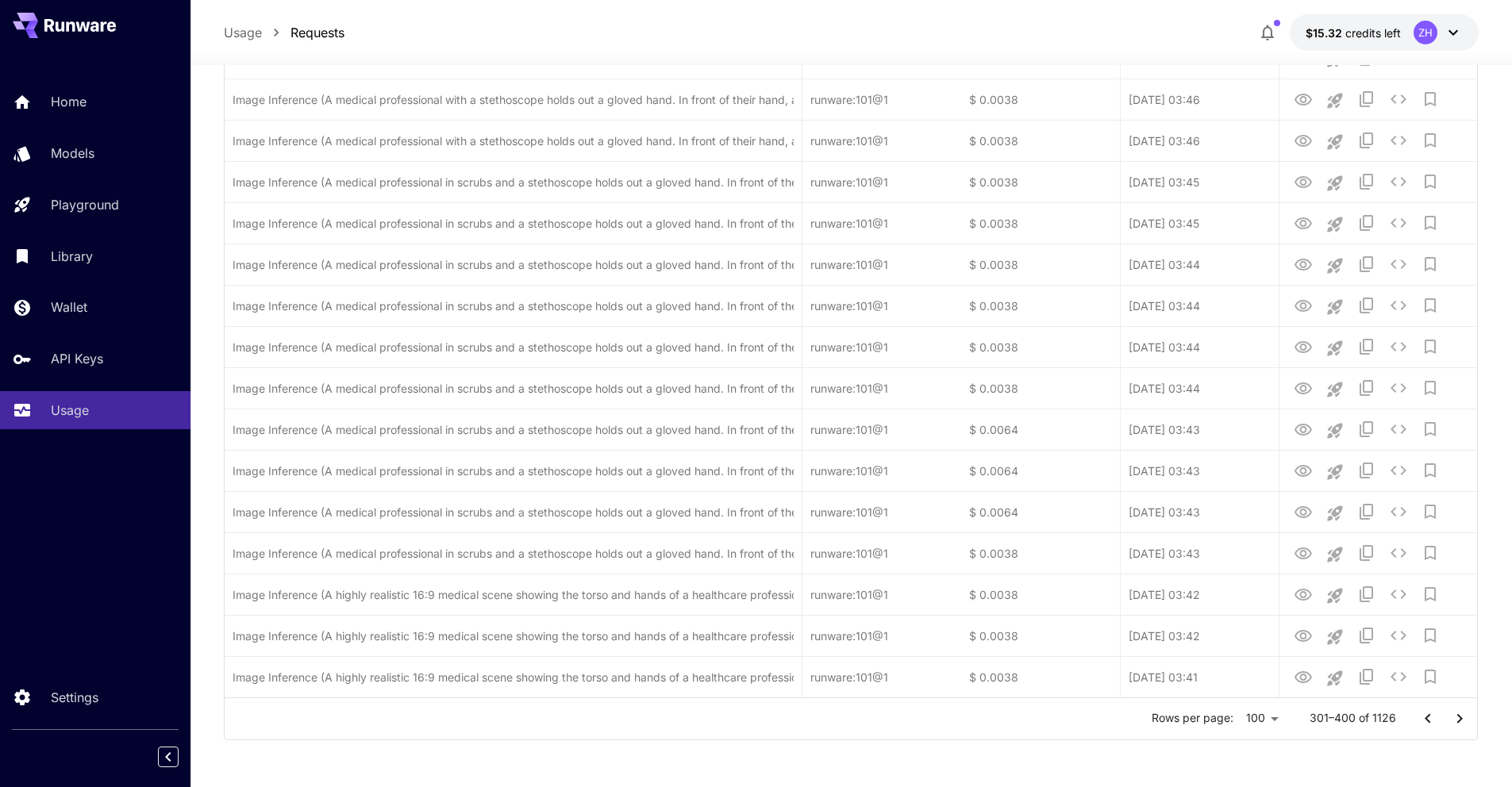
click at [825, 443] on icon "Go to next page" at bounding box center [1460, 720] width 20 height 20
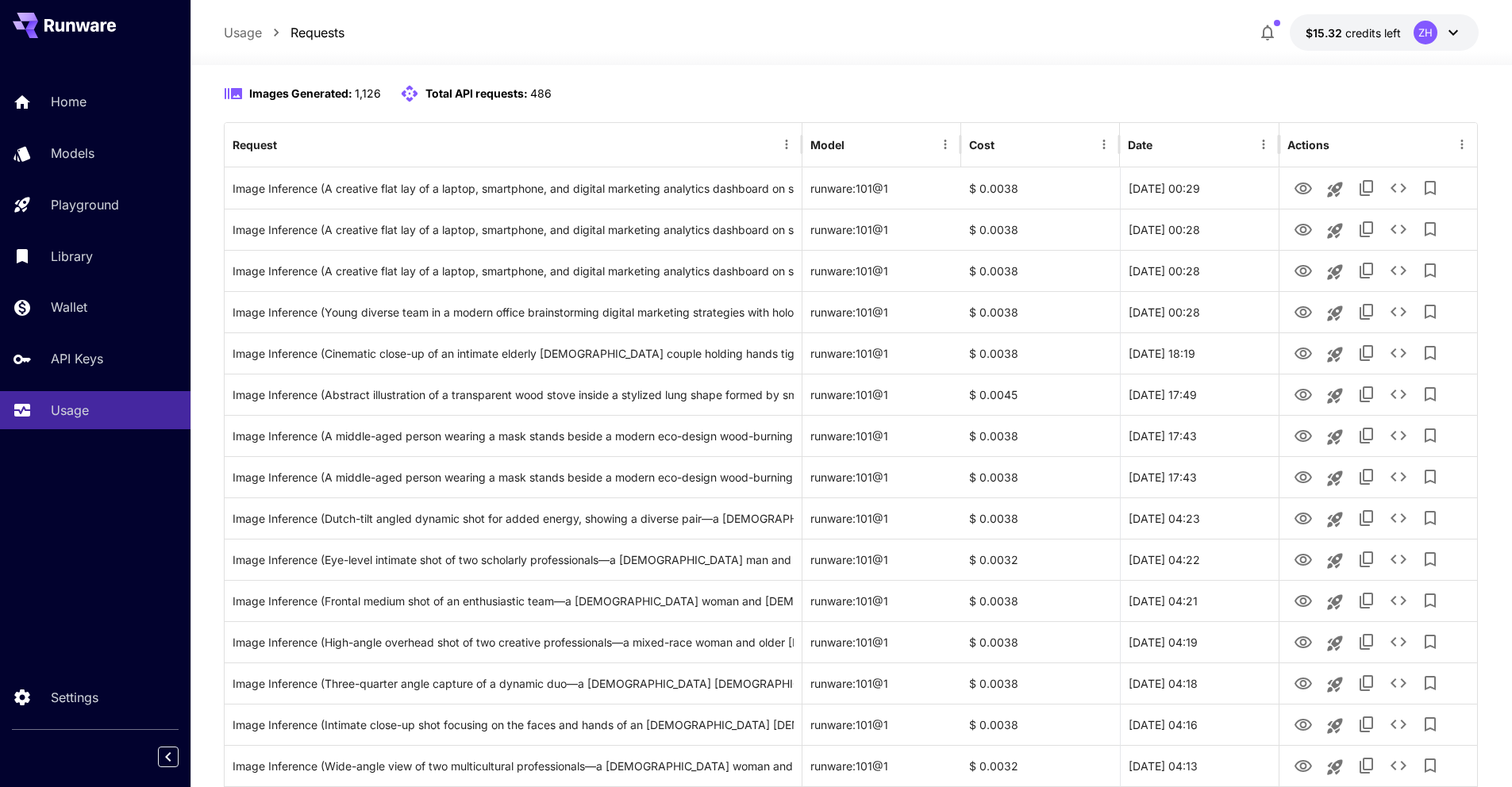
scroll to position [0, 0]
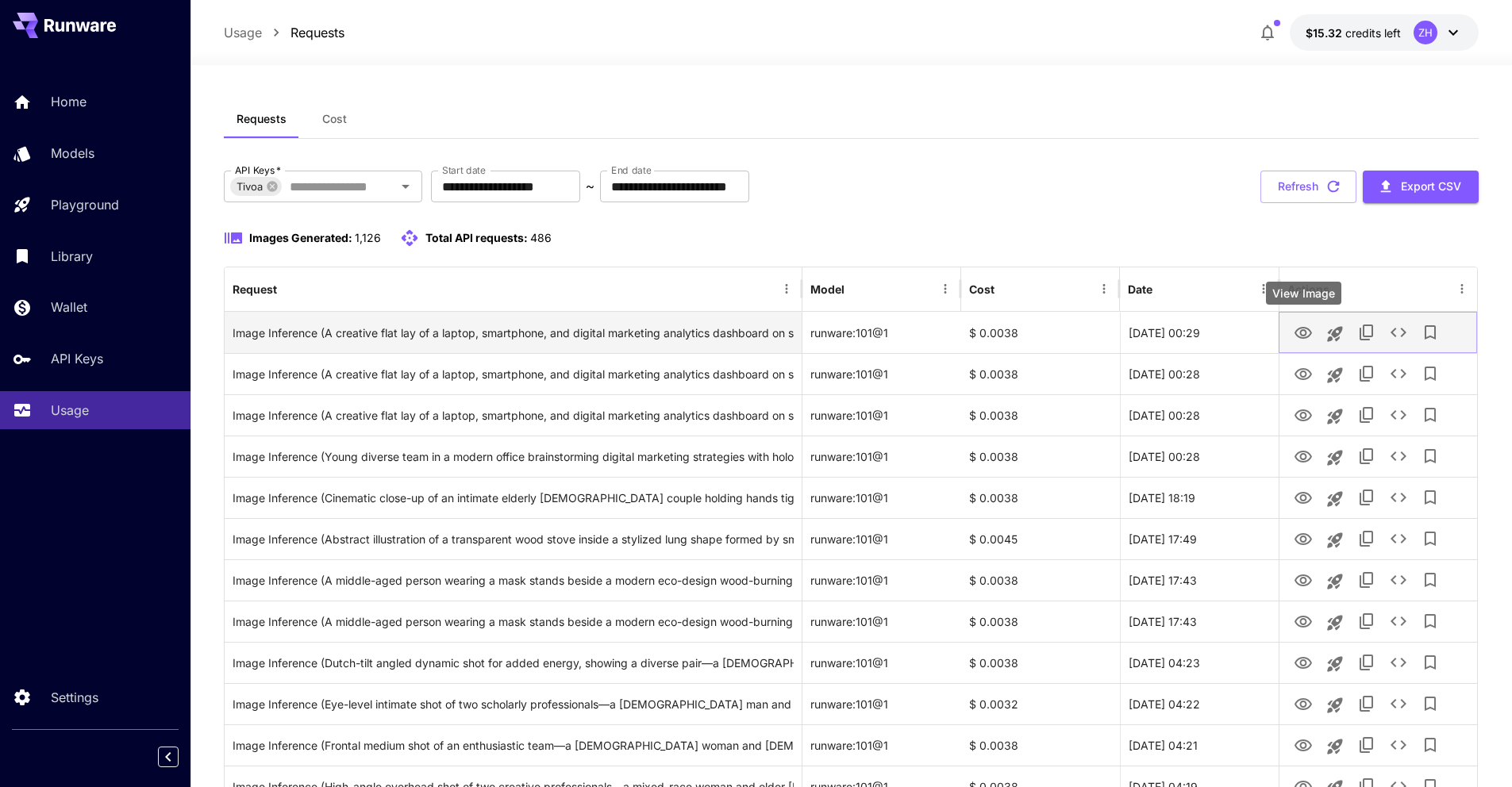
click at [825, 329] on icon "View Image" at bounding box center [1304, 333] width 18 height 12
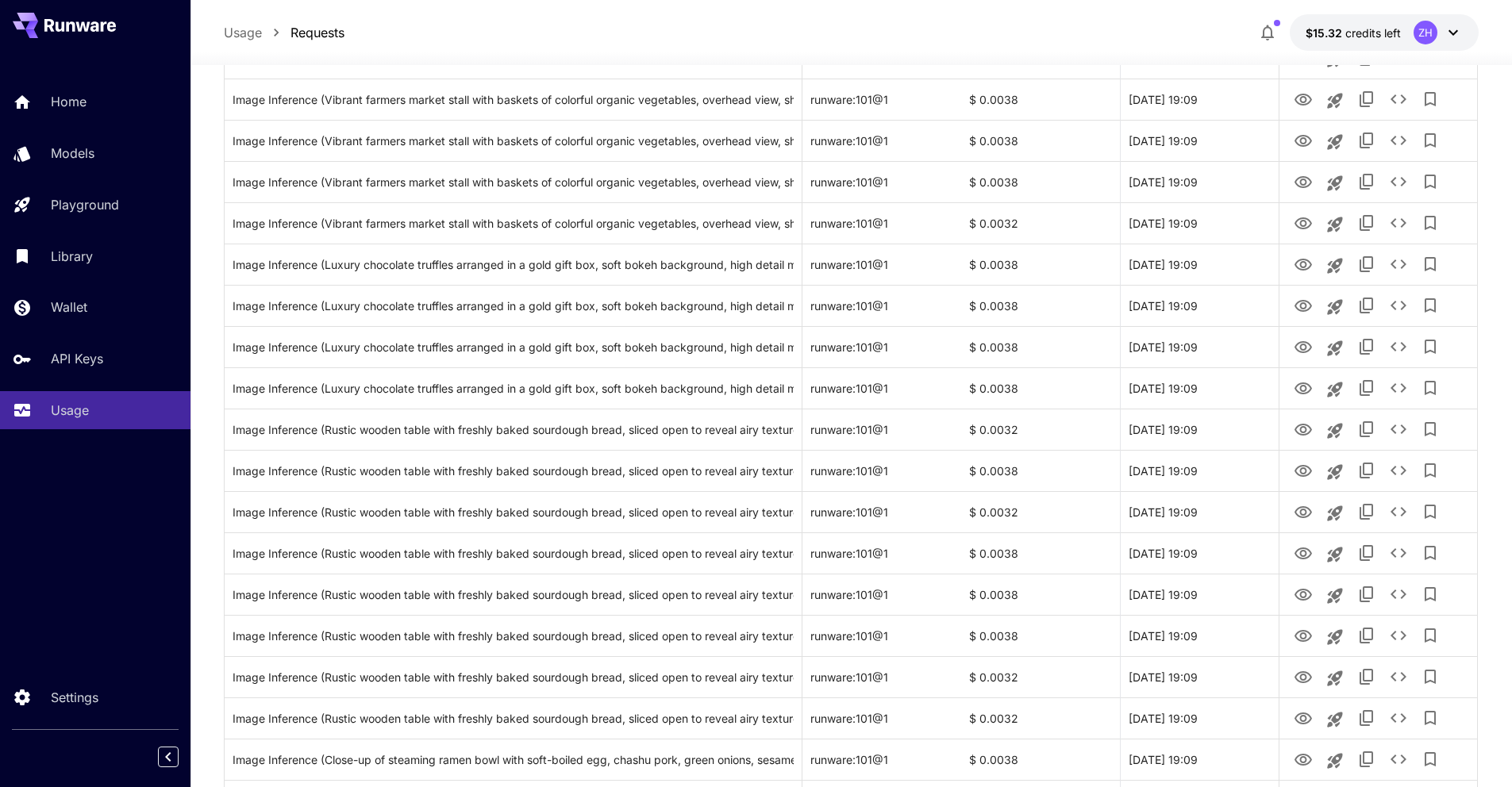
scroll to position [3742, 0]
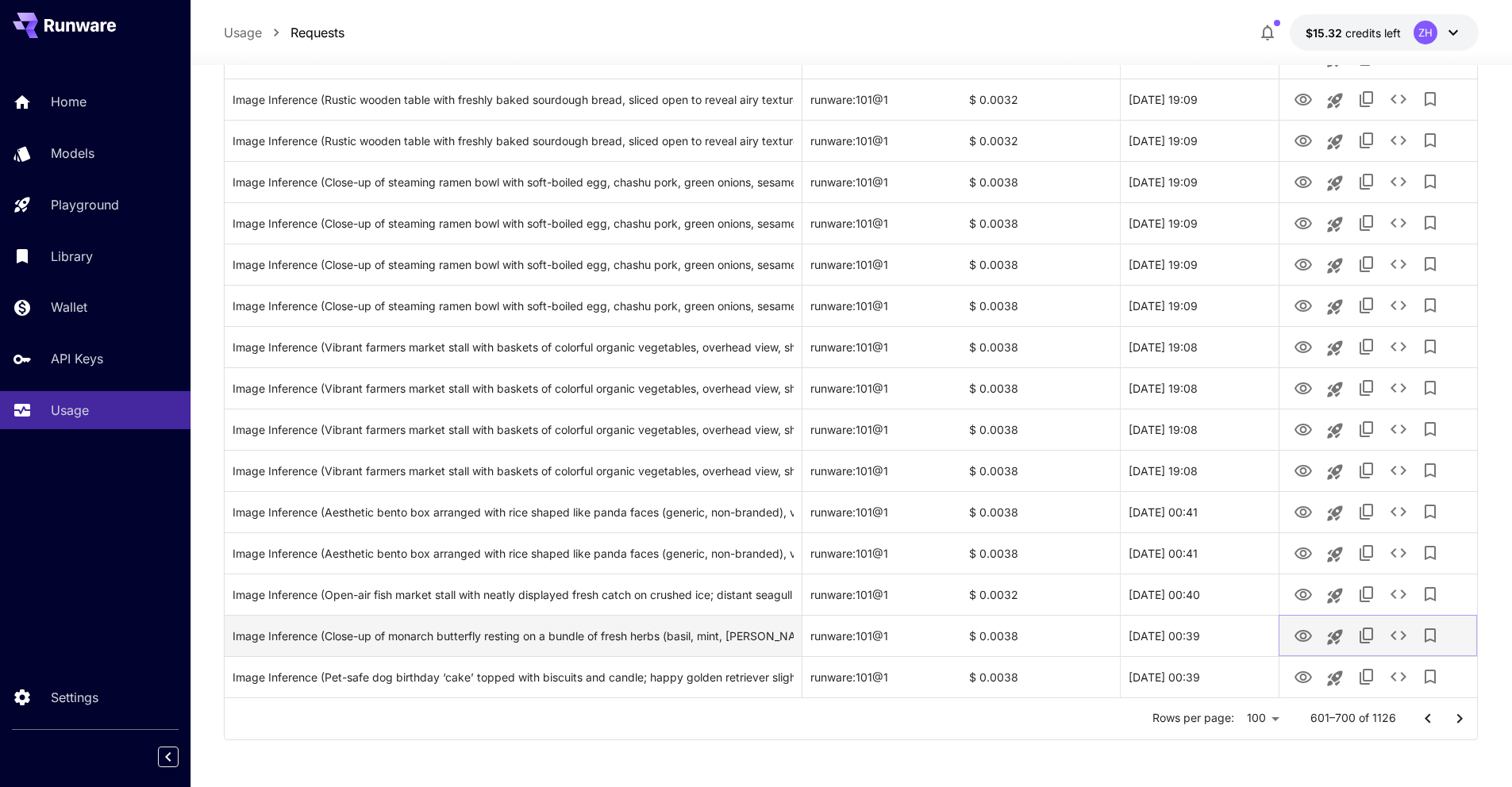
click at [825, 443] on icon "View Image" at bounding box center [1304, 637] width 20 height 20
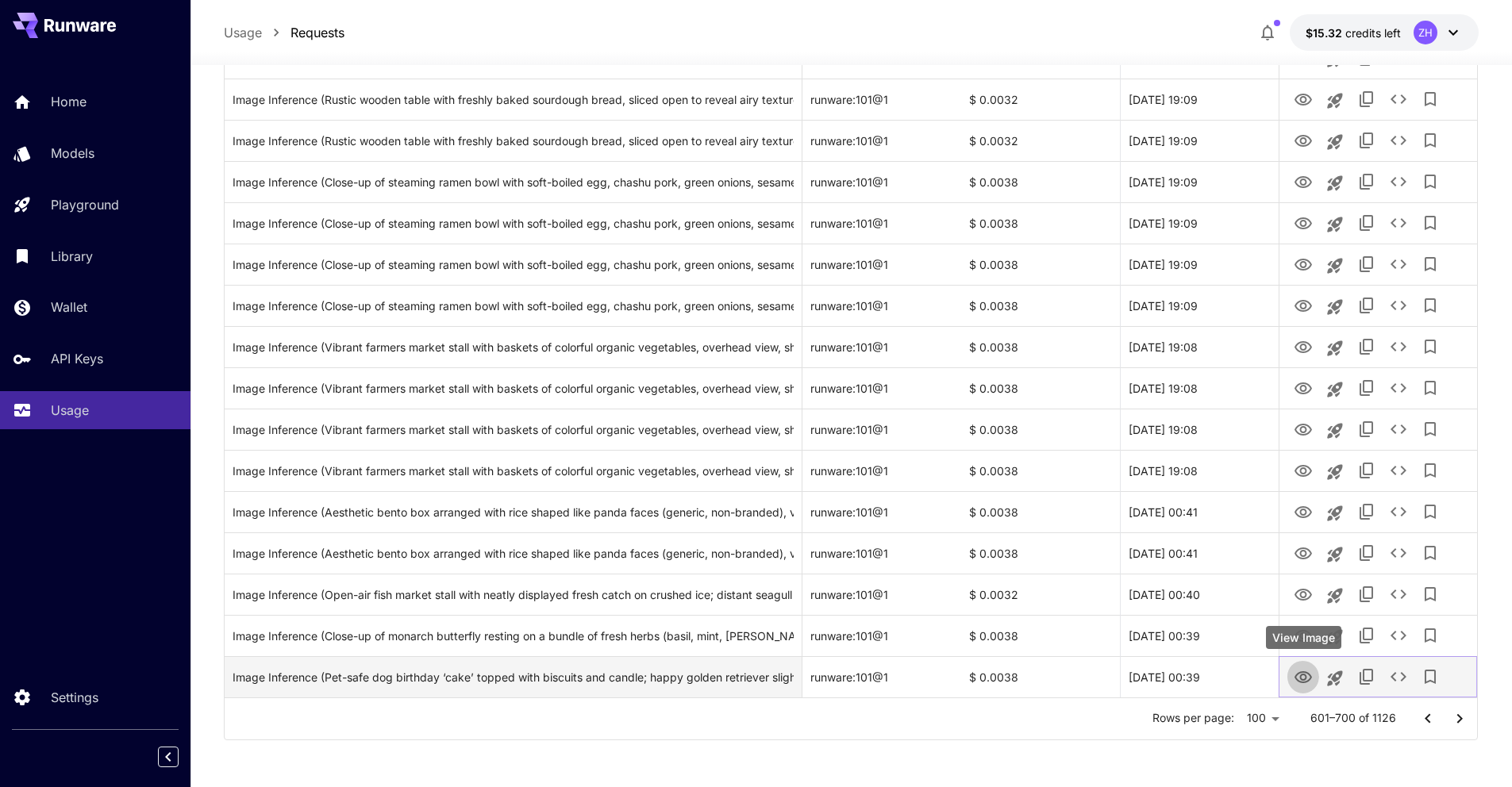
click at [825, 443] on icon "View Image" at bounding box center [1304, 678] width 20 height 20
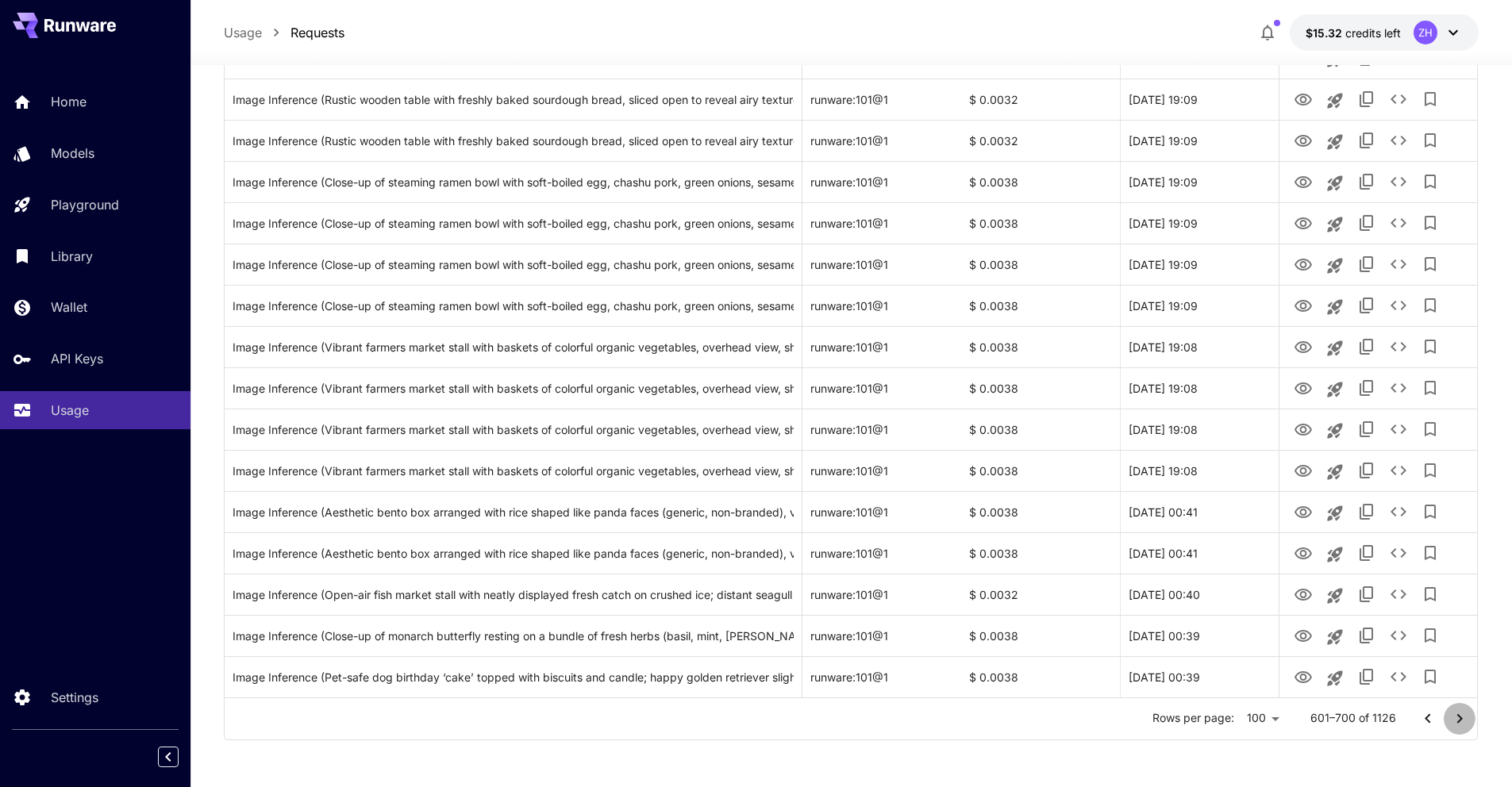
click at [825, 443] on icon "Go to next page" at bounding box center [1460, 720] width 20 height 20
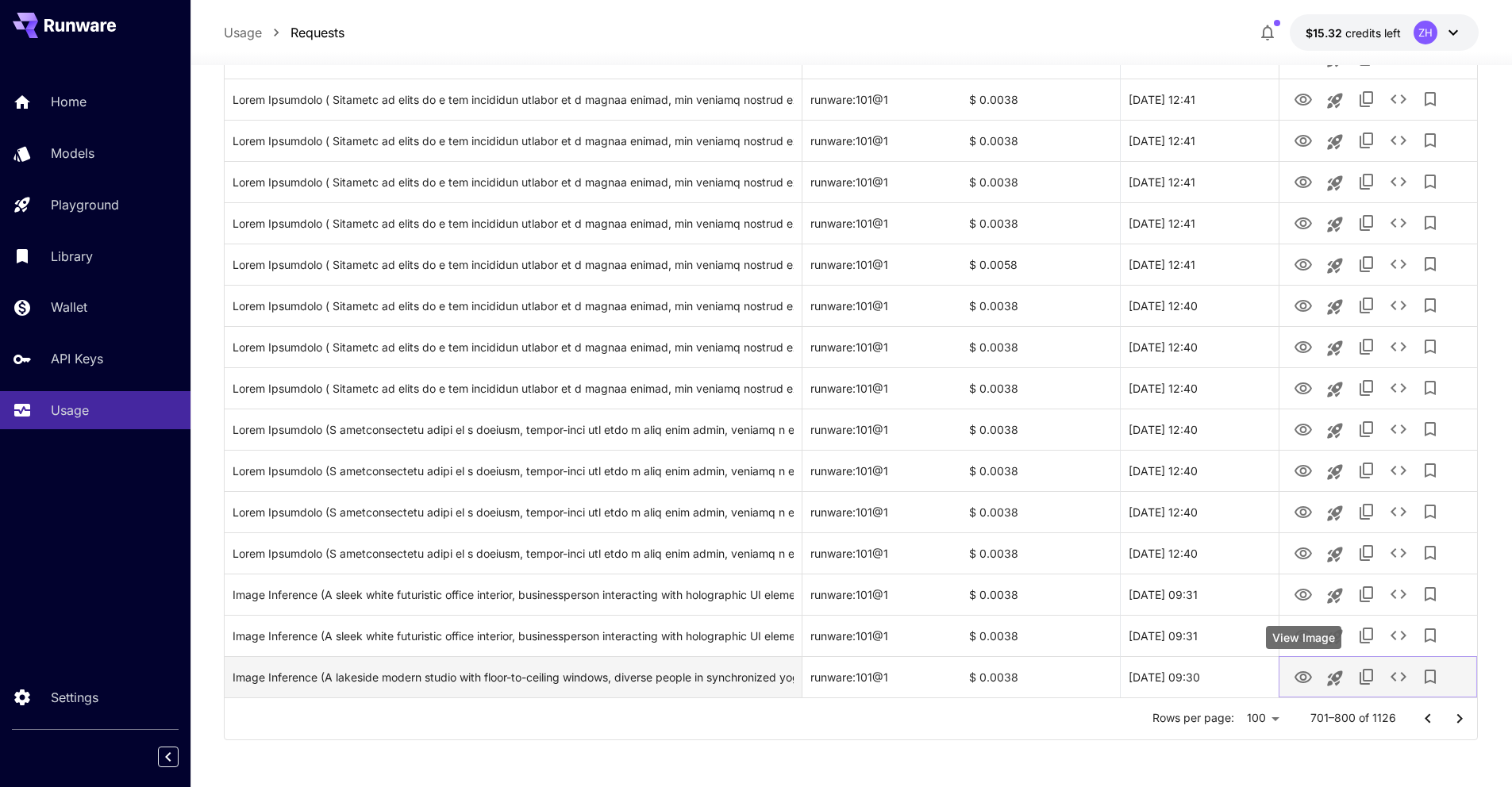
click at [825, 443] on icon "View Image" at bounding box center [1304, 678] width 18 height 12
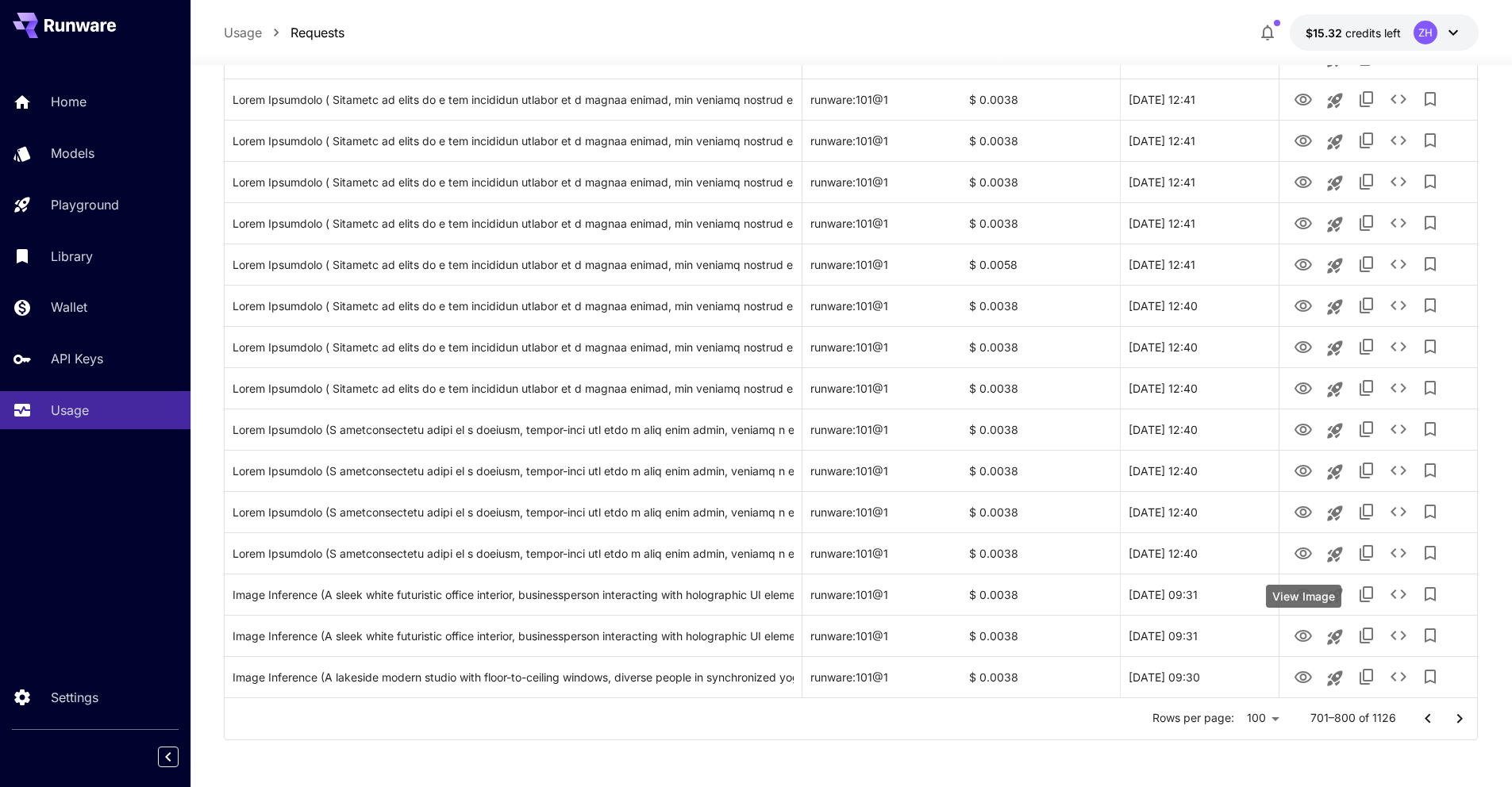
click at [825, 443] on icon "View Image" at bounding box center [1304, 637] width 20 height 20
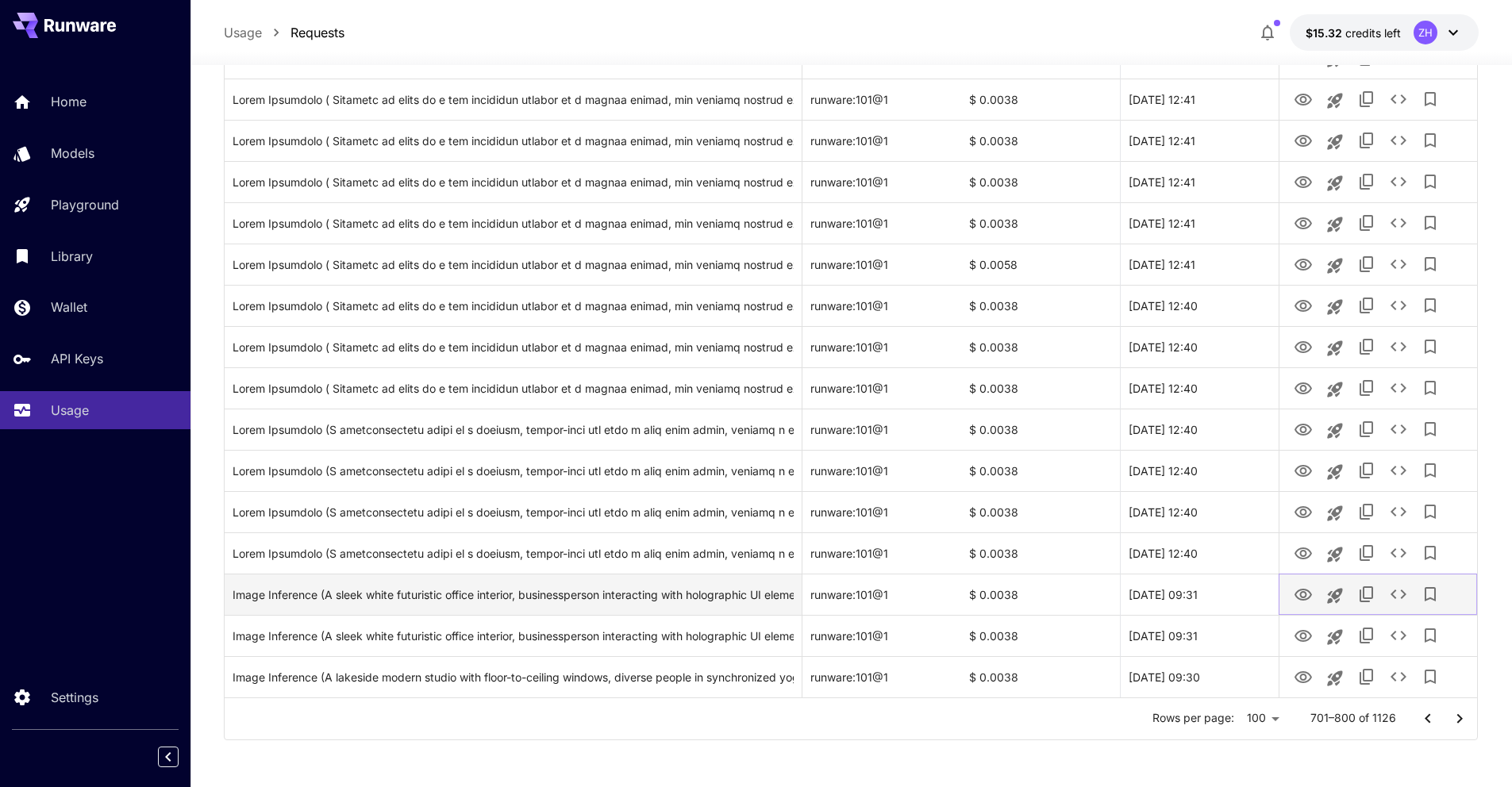
click at [825, 443] on icon "View Image" at bounding box center [1304, 596] width 20 height 20
